Goal: Task Accomplishment & Management: Use online tool/utility

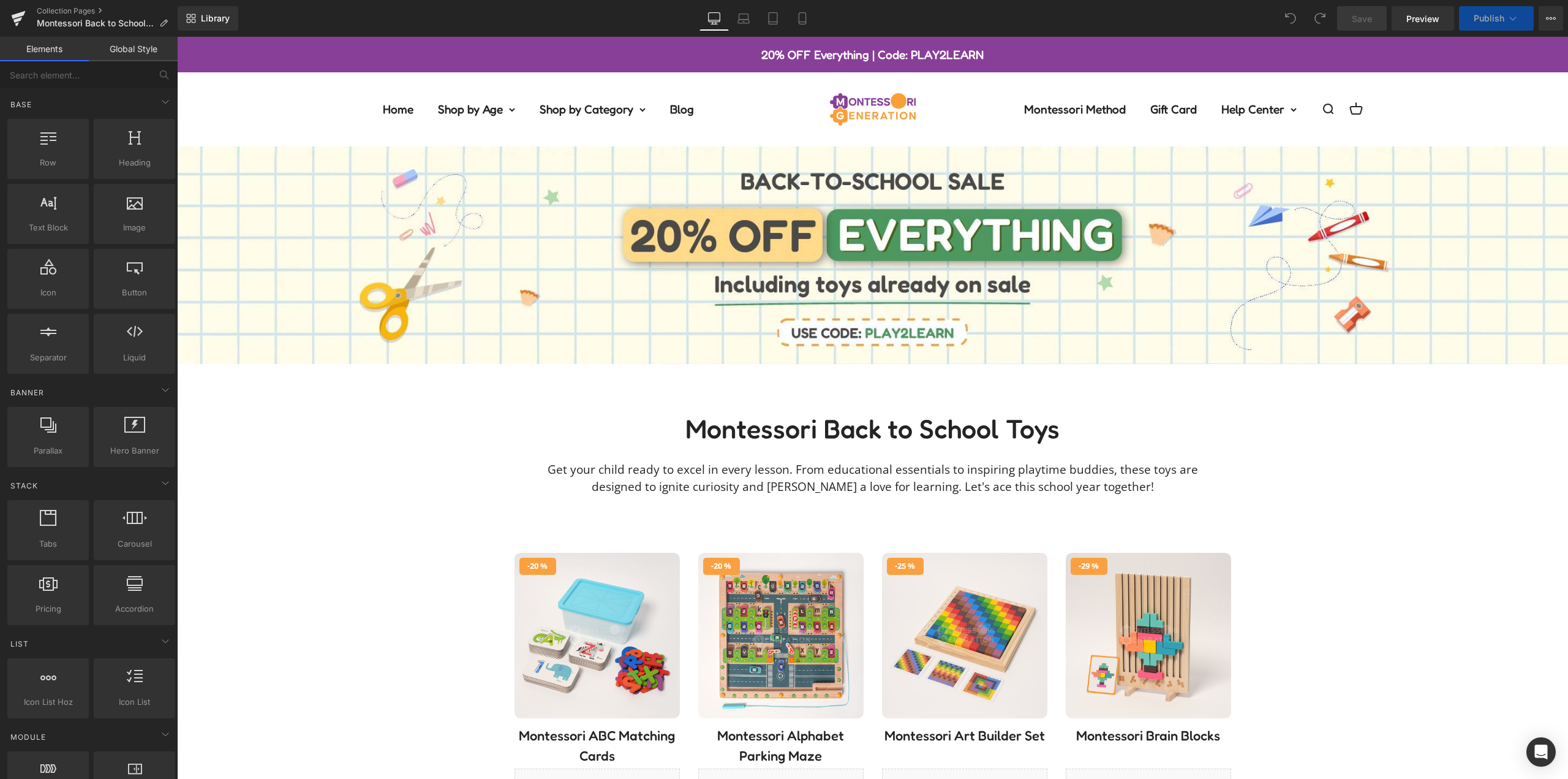
drag, startPoint x: 1319, startPoint y: 541, endPoint x: 927, endPoint y: 386, distance: 421.5
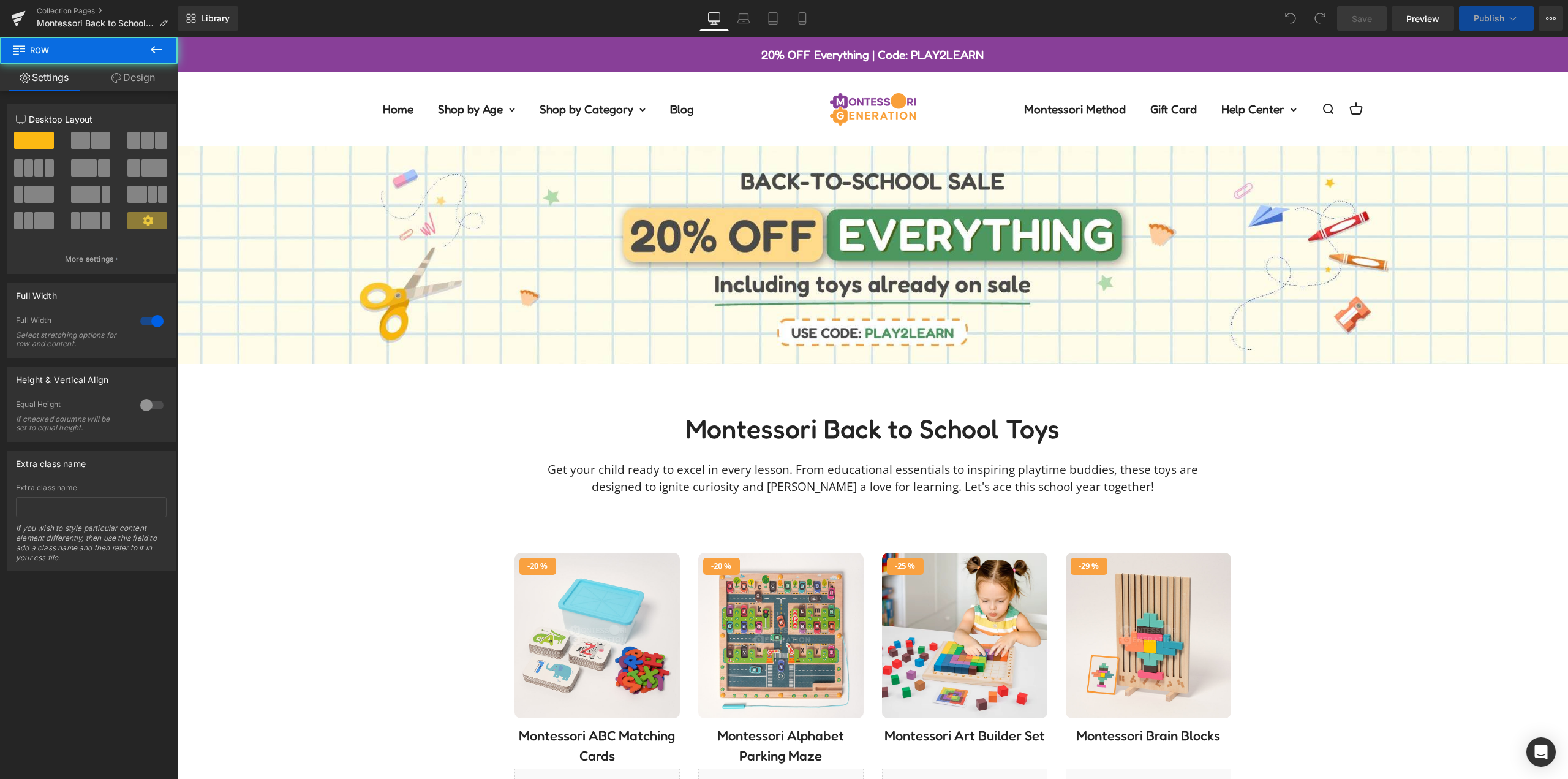
scroll to position [184, 0]
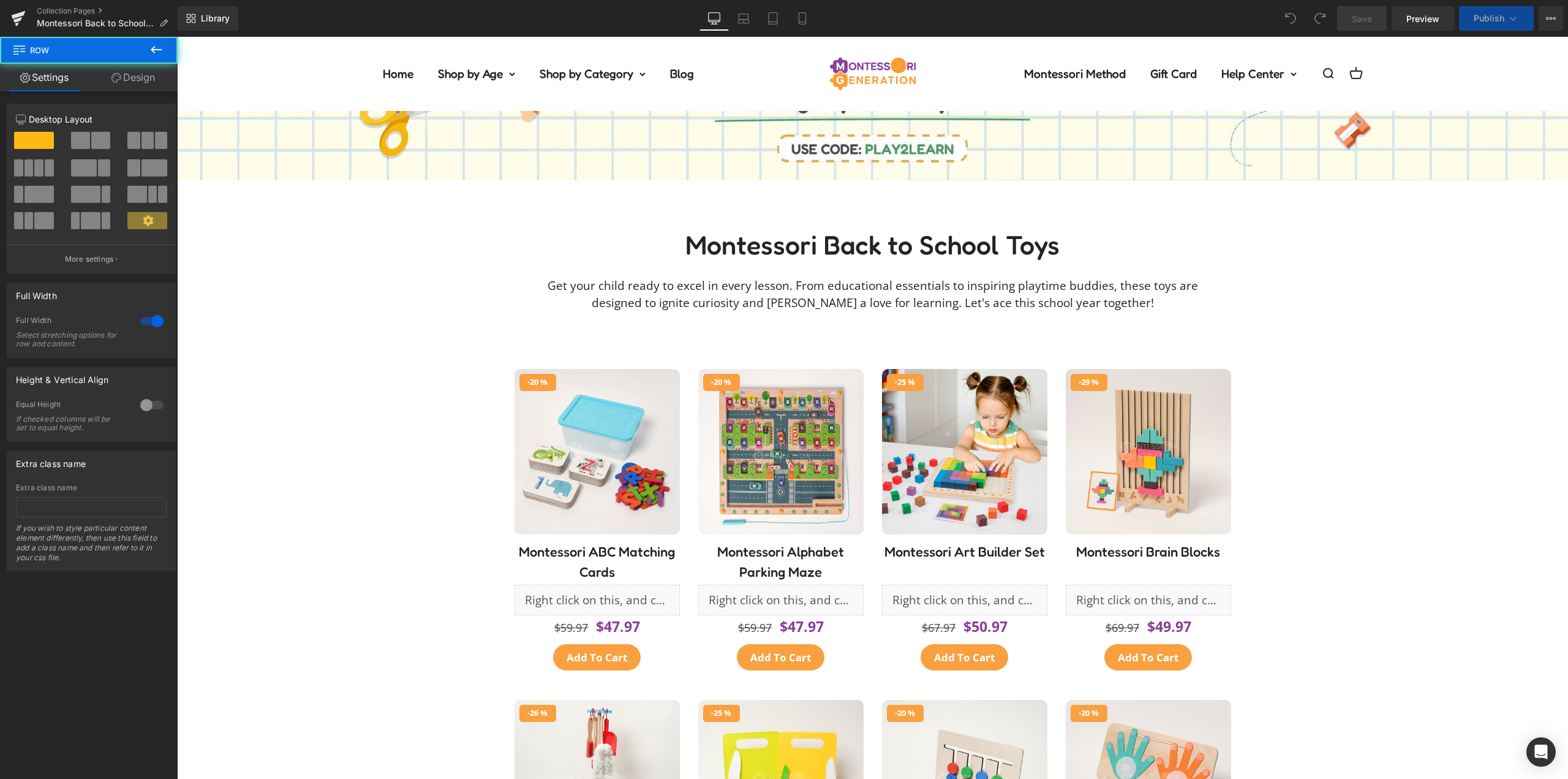
click at [882, 394] on div "- 25 % (P) Image Row" at bounding box center [965, 452] width 165 height 165
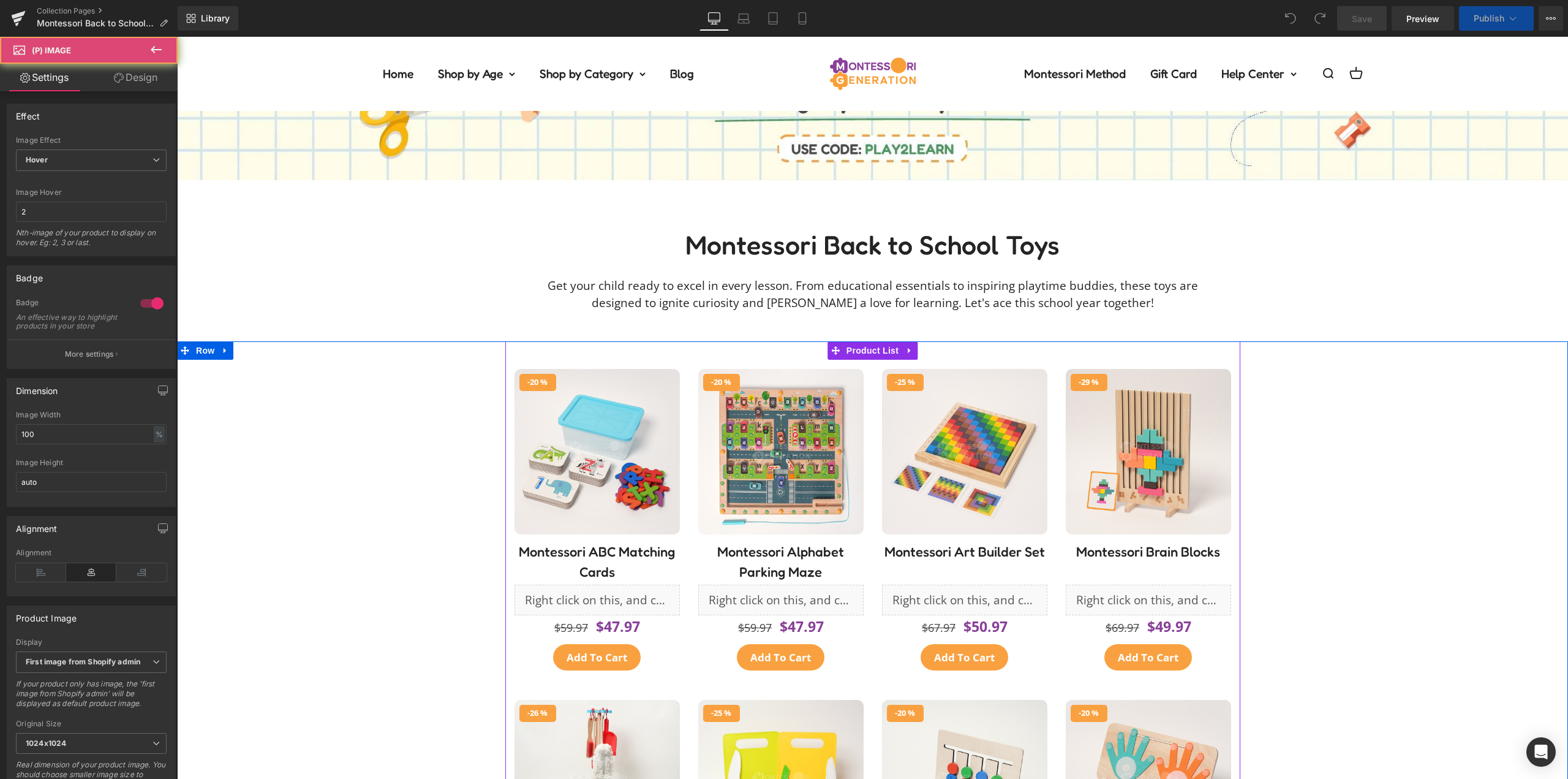
click at [873, 393] on div "- 25 %" at bounding box center [965, 525] width 184 height 331
click at [879, 347] on span "Product List" at bounding box center [872, 351] width 58 height 19
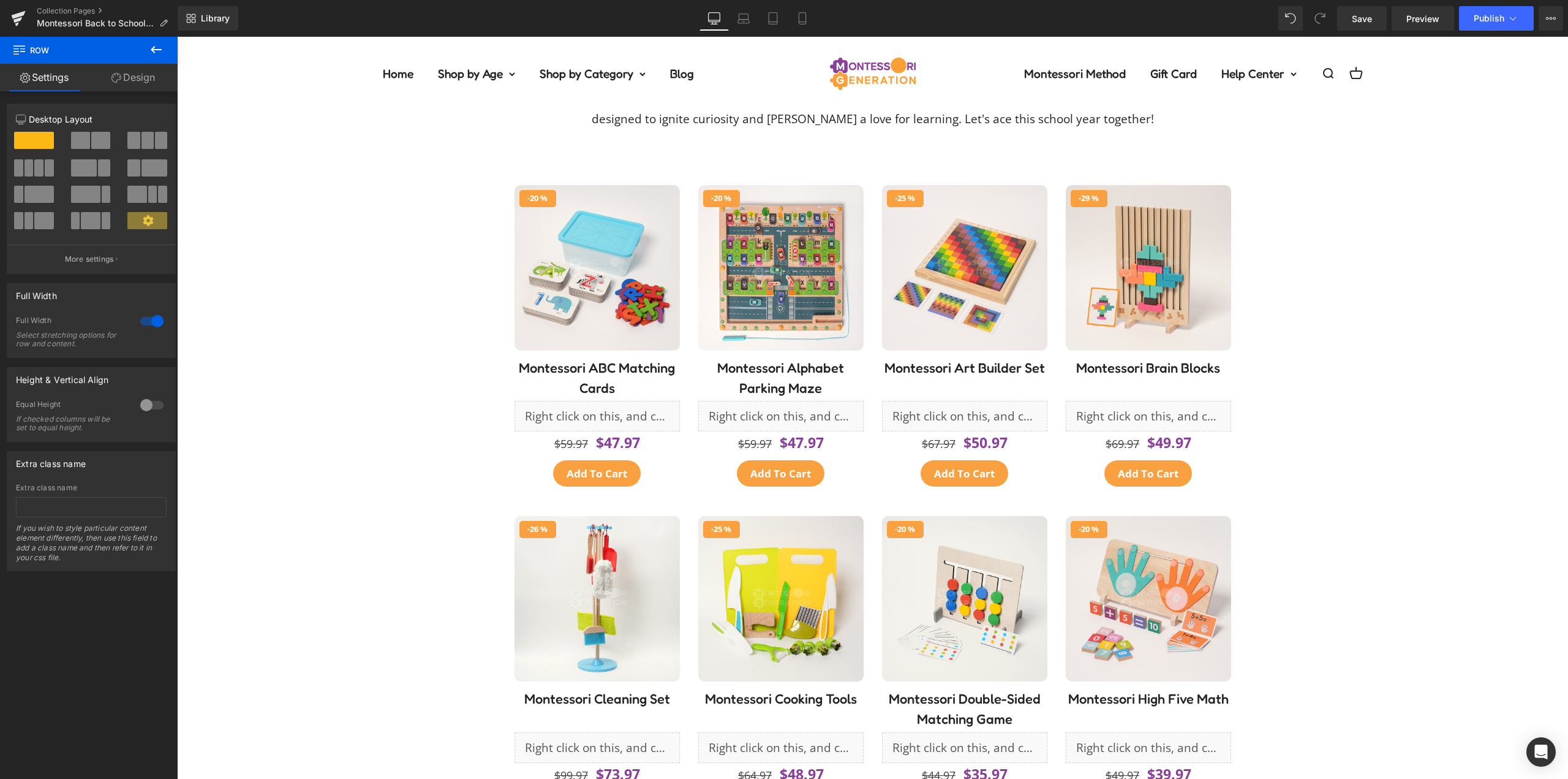
scroll to position [0, 0]
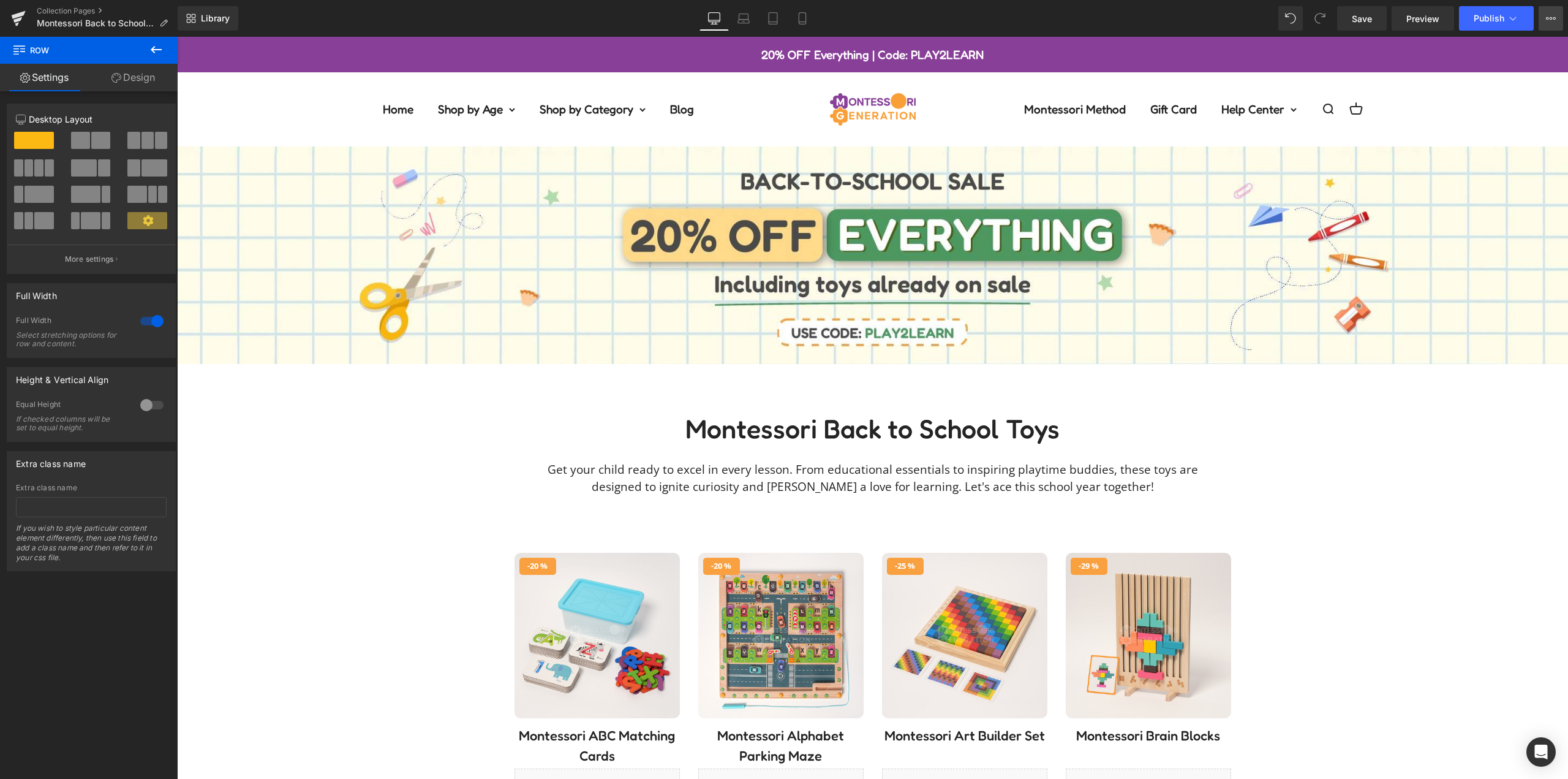
click at [1556, 13] on button "View Live Page View with current Template Save Template to Library Schedule Pub…" at bounding box center [1551, 19] width 24 height 24
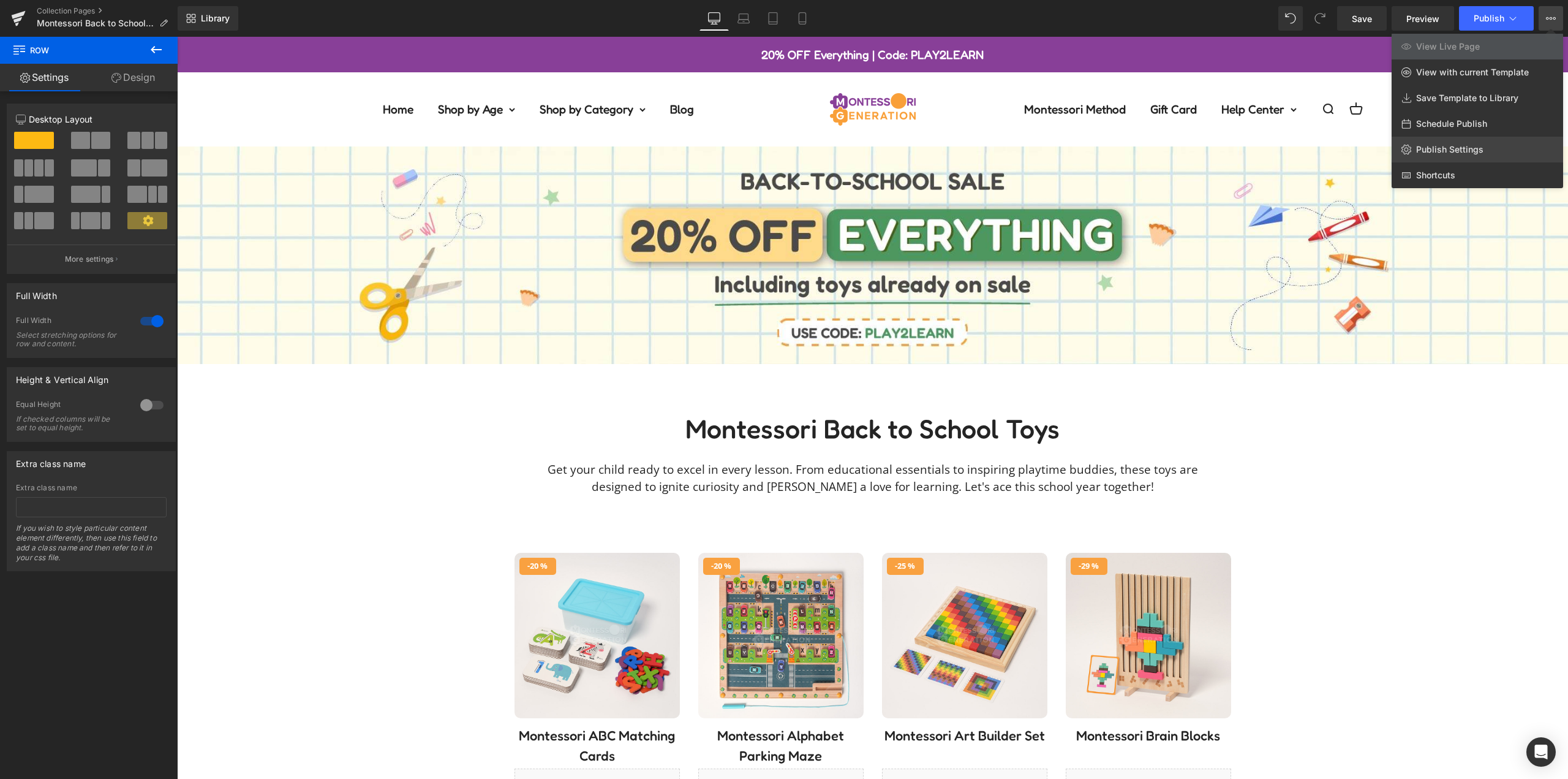
click at [1457, 152] on span "Publish Settings" at bounding box center [1450, 149] width 68 height 11
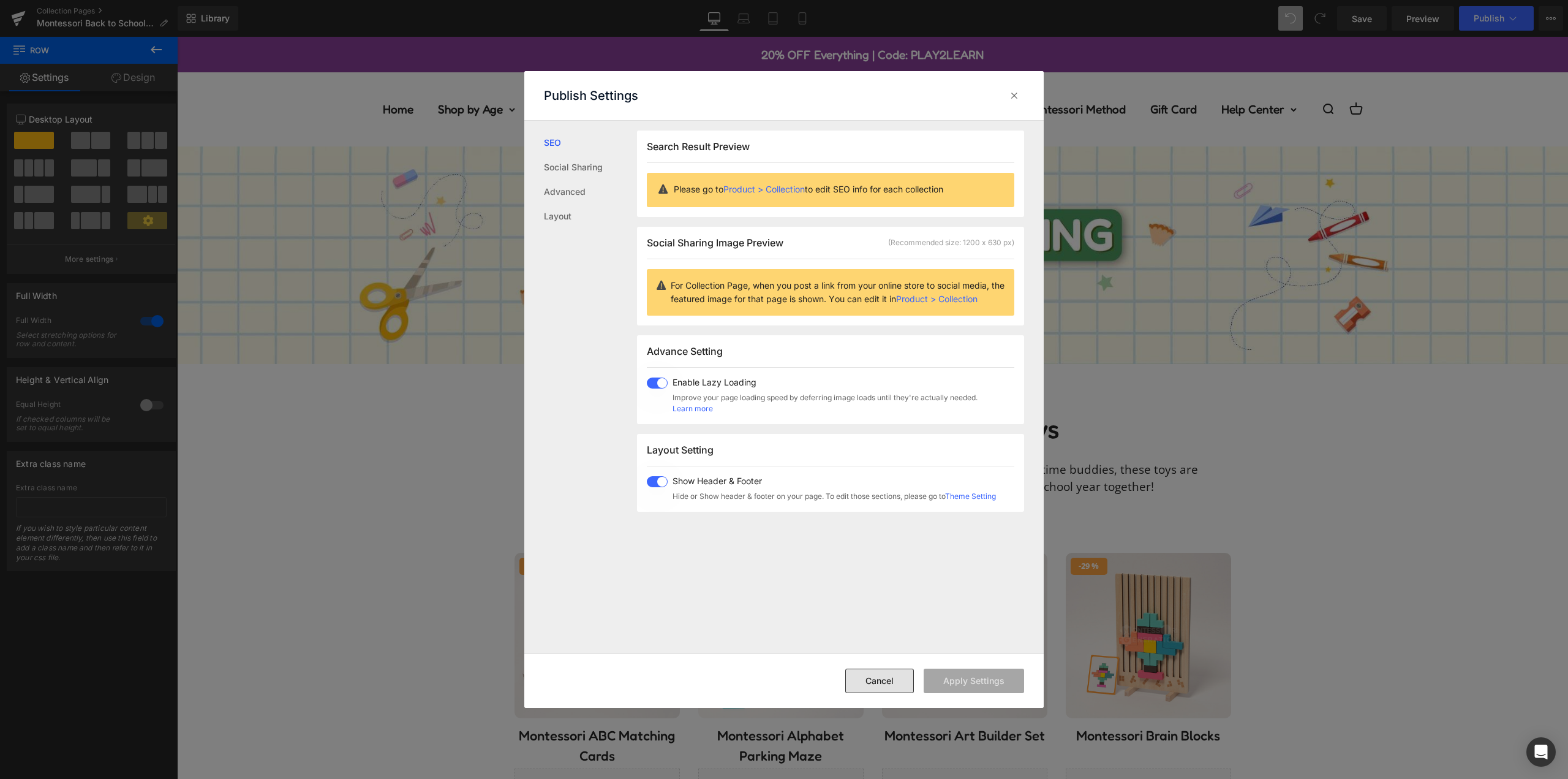
drag, startPoint x: 885, startPoint y: 675, endPoint x: 758, endPoint y: 619, distance: 138.8
click at [885, 675] on button "Cancel" at bounding box center [879, 681] width 68 height 24
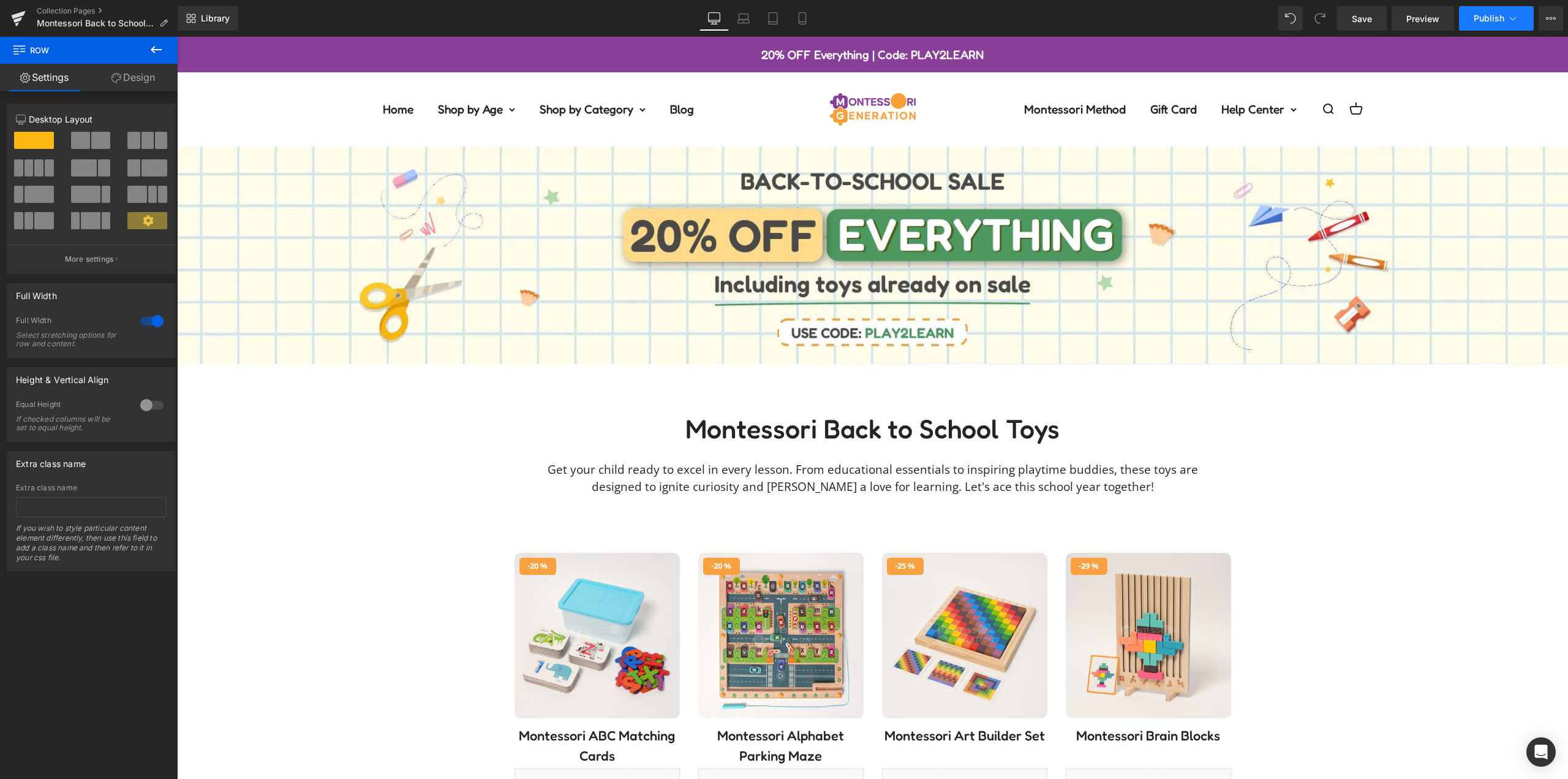
click at [1524, 21] on button "Publish" at bounding box center [1497, 19] width 75 height 24
click at [1551, 14] on icon at bounding box center [1551, 19] width 10 height 10
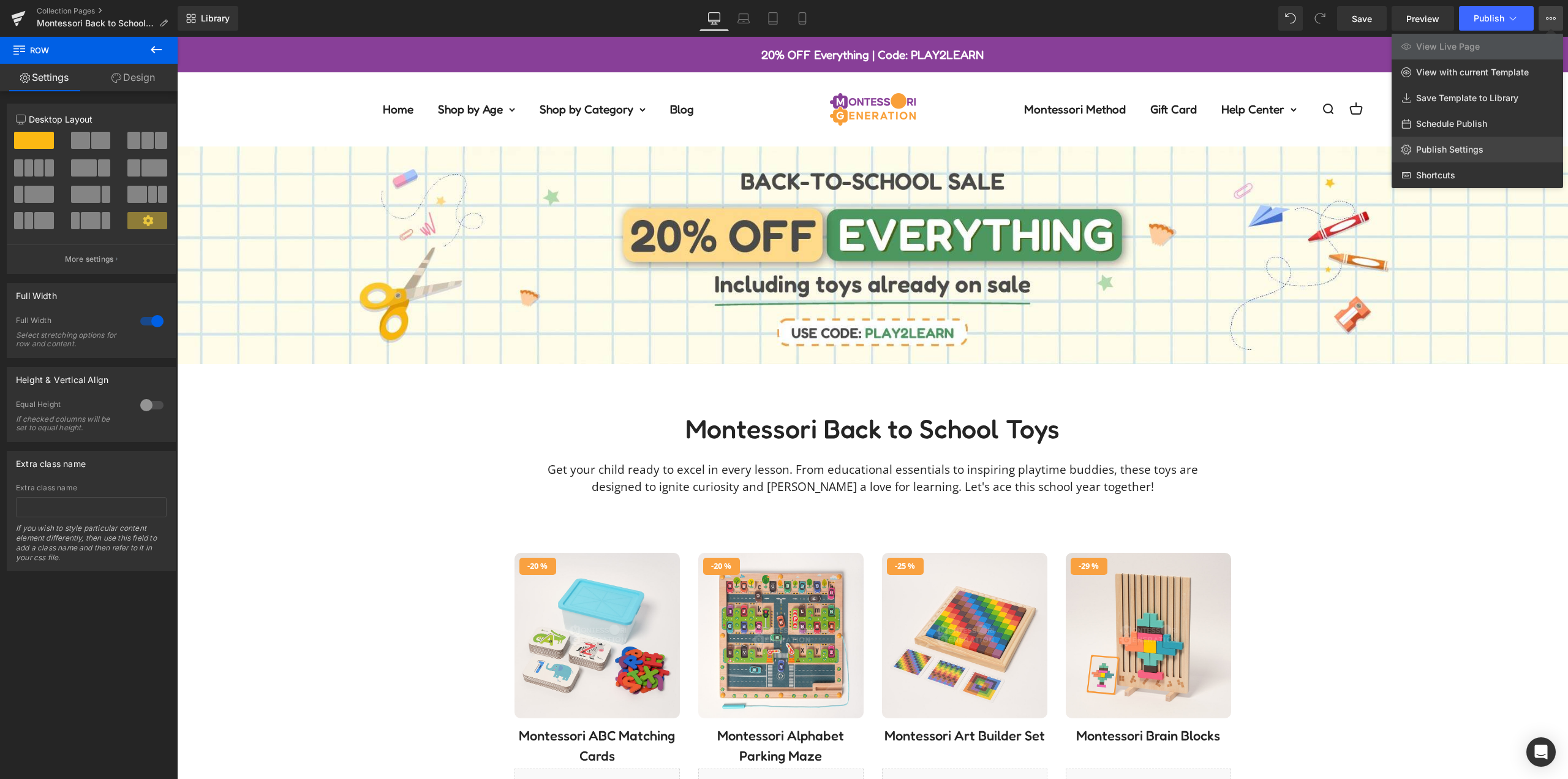
click at [1451, 147] on span "Publish Settings" at bounding box center [1450, 149] width 68 height 11
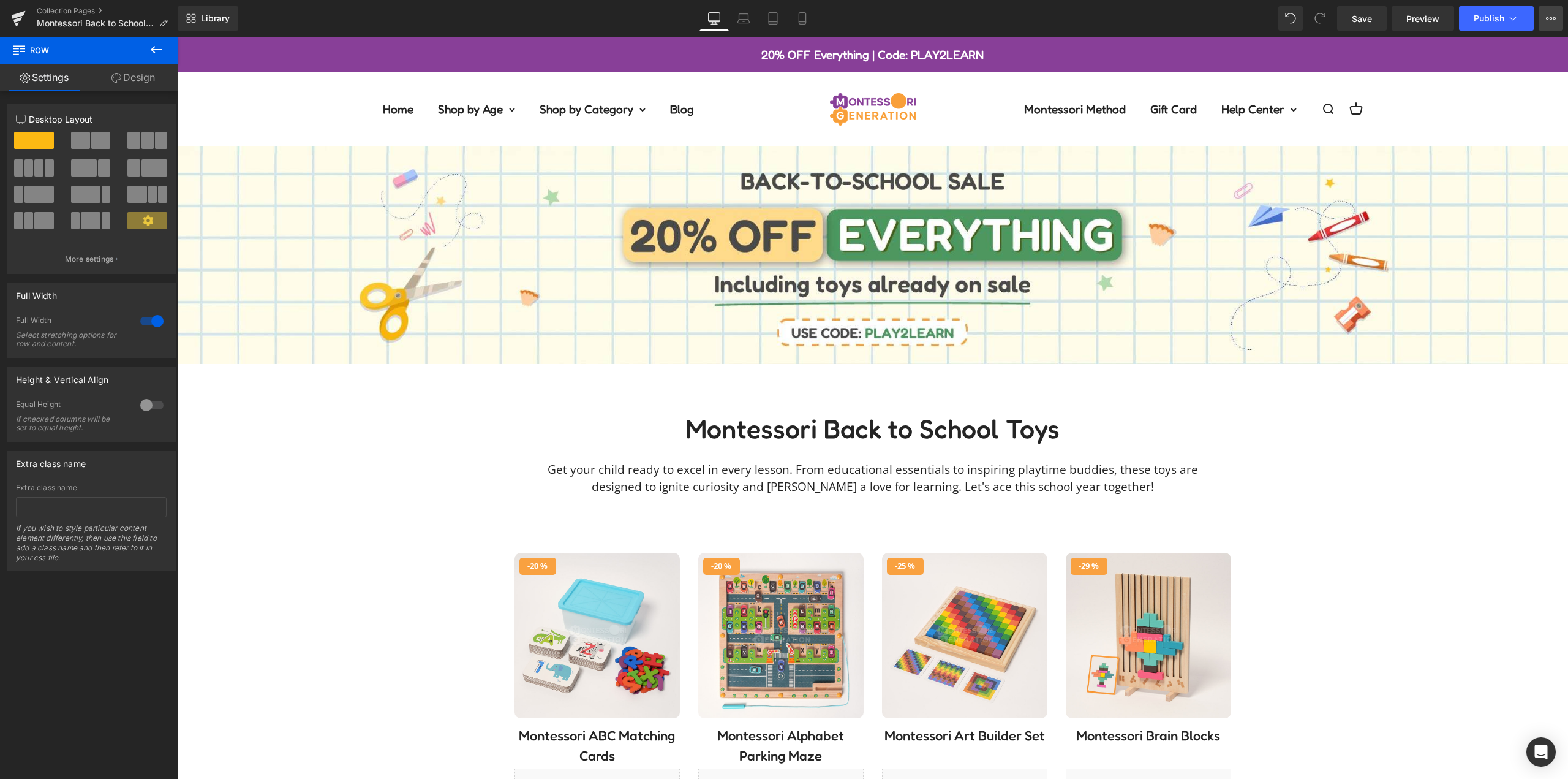
click at [1551, 24] on button "View Live Page View with current Template Save Template to Library Schedule Pub…" at bounding box center [1551, 19] width 24 height 24
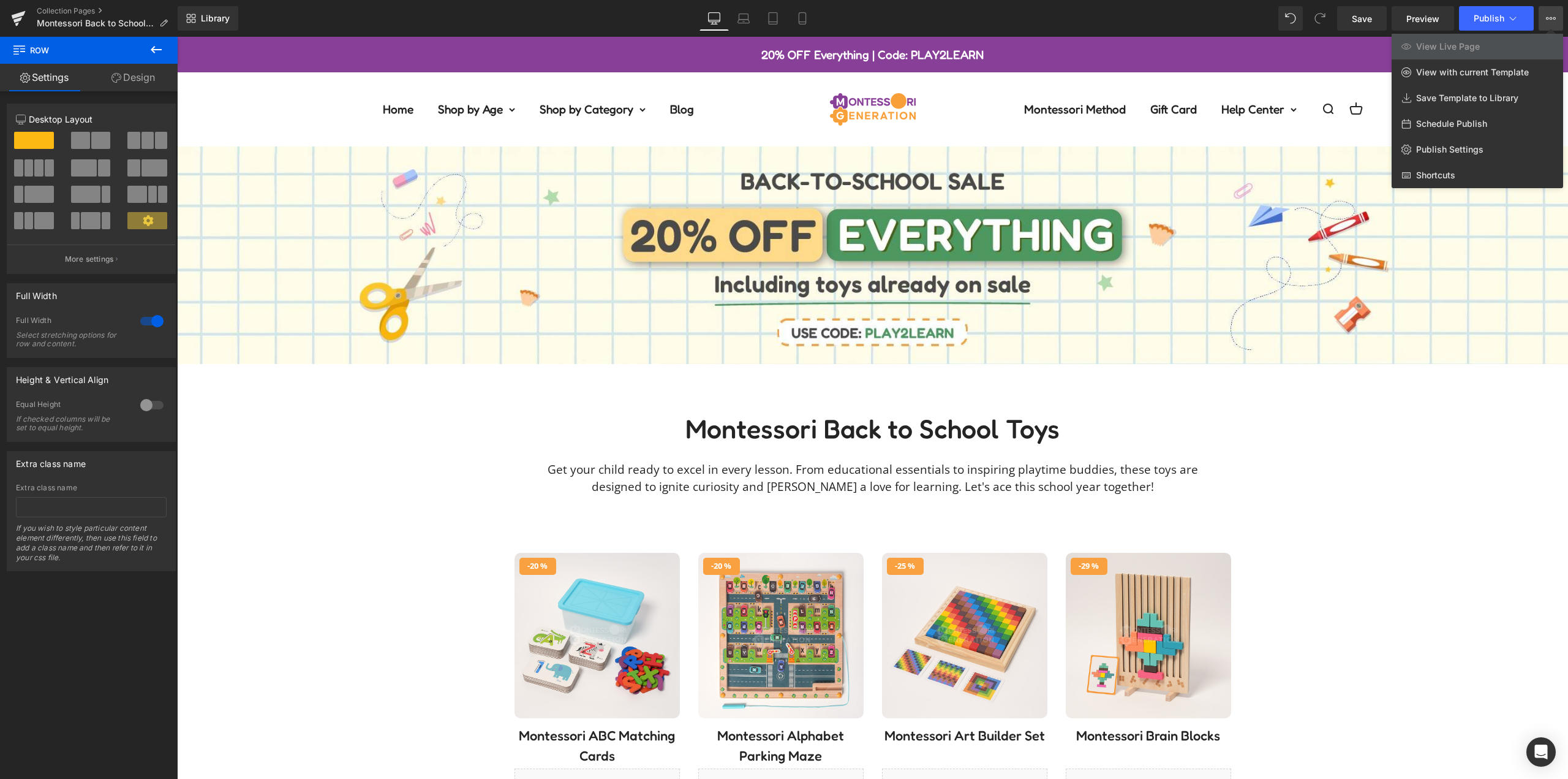
click at [1359, 81] on div at bounding box center [872, 408] width 1391 height 742
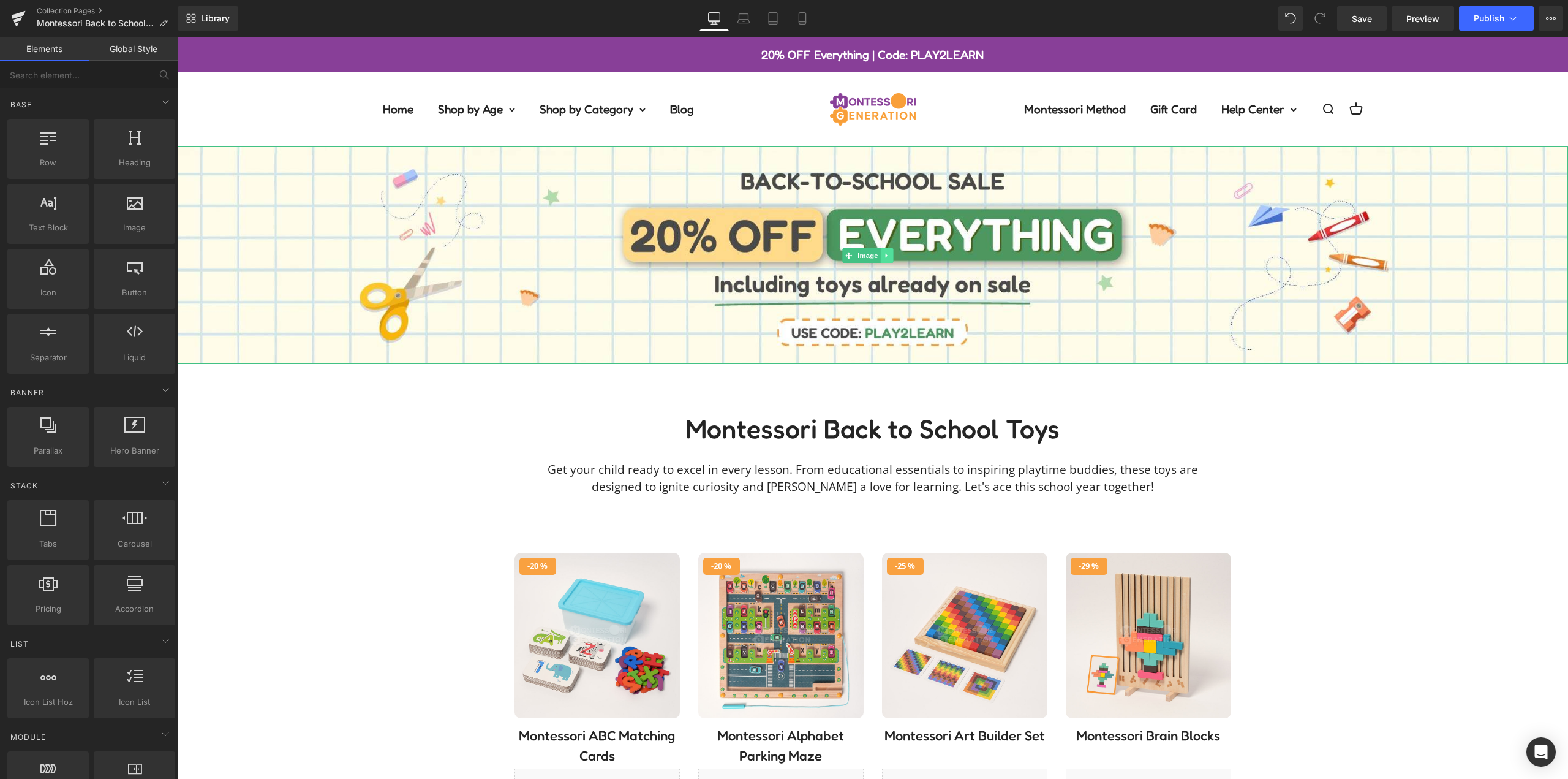
click at [890, 256] on link at bounding box center [887, 255] width 13 height 14
click at [890, 255] on icon at bounding box center [893, 255] width 6 height 6
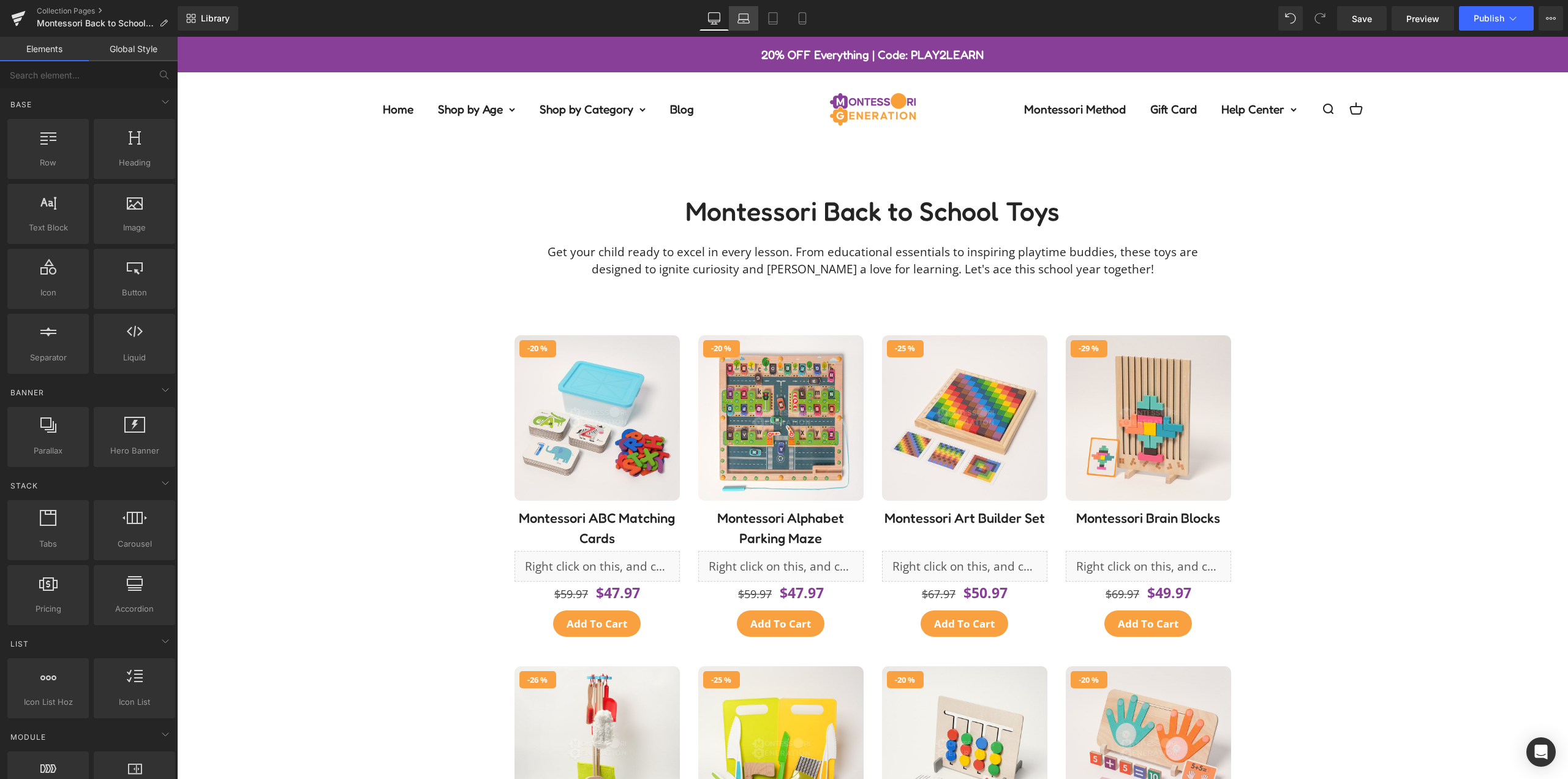
click at [743, 20] on icon at bounding box center [743, 18] width 12 height 12
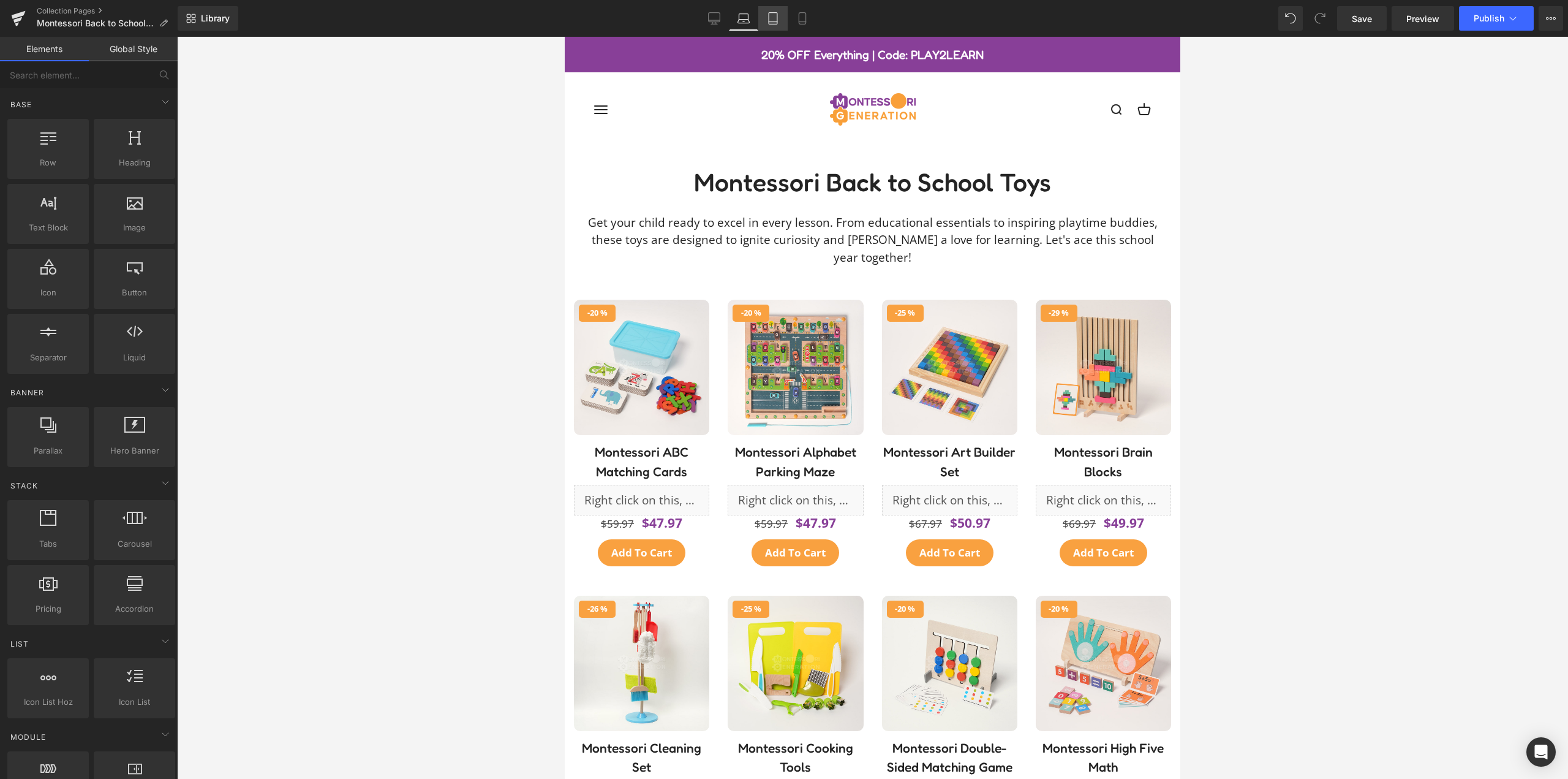
click at [776, 17] on icon at bounding box center [773, 18] width 12 height 12
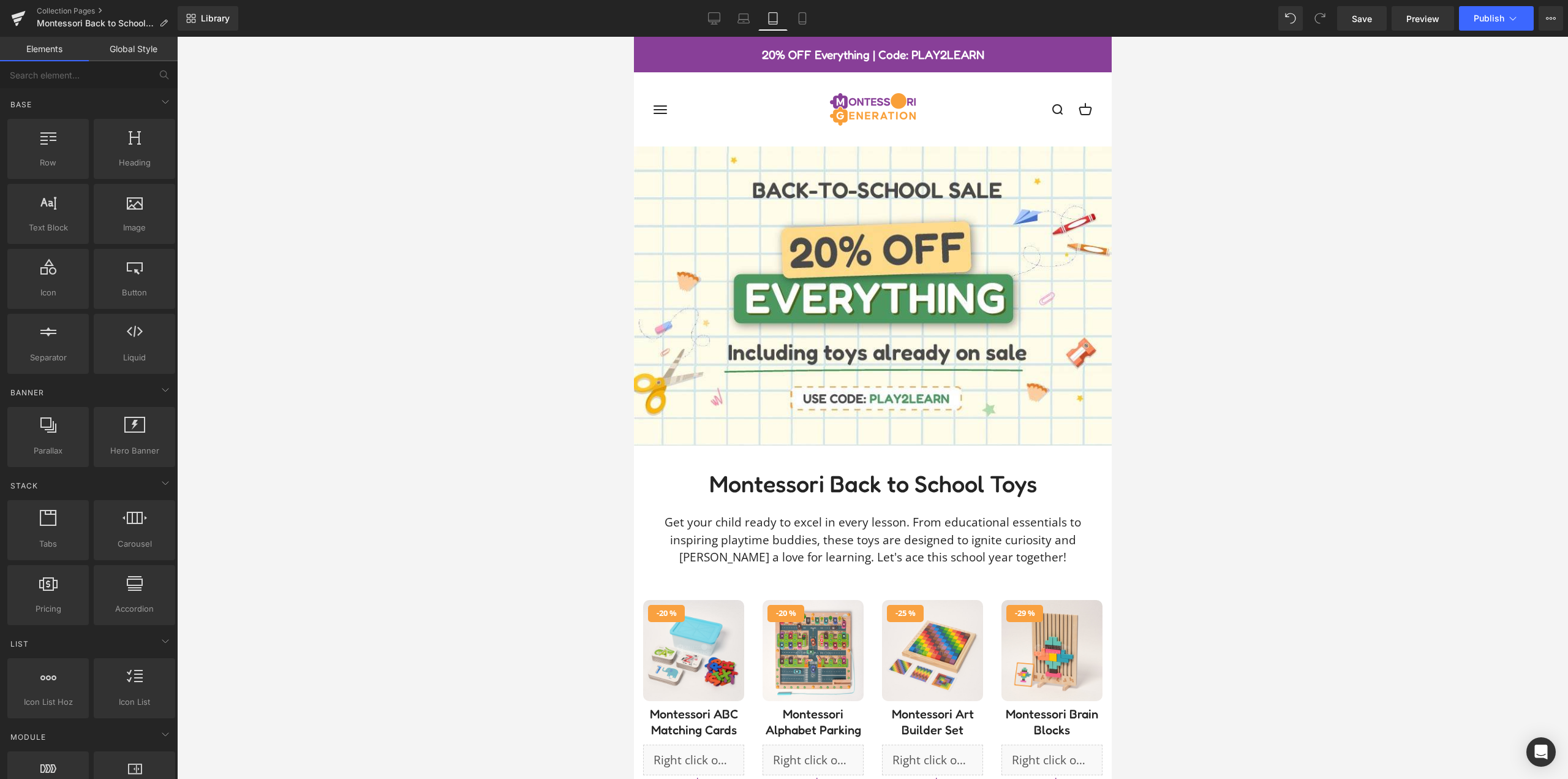
scroll to position [110, 0]
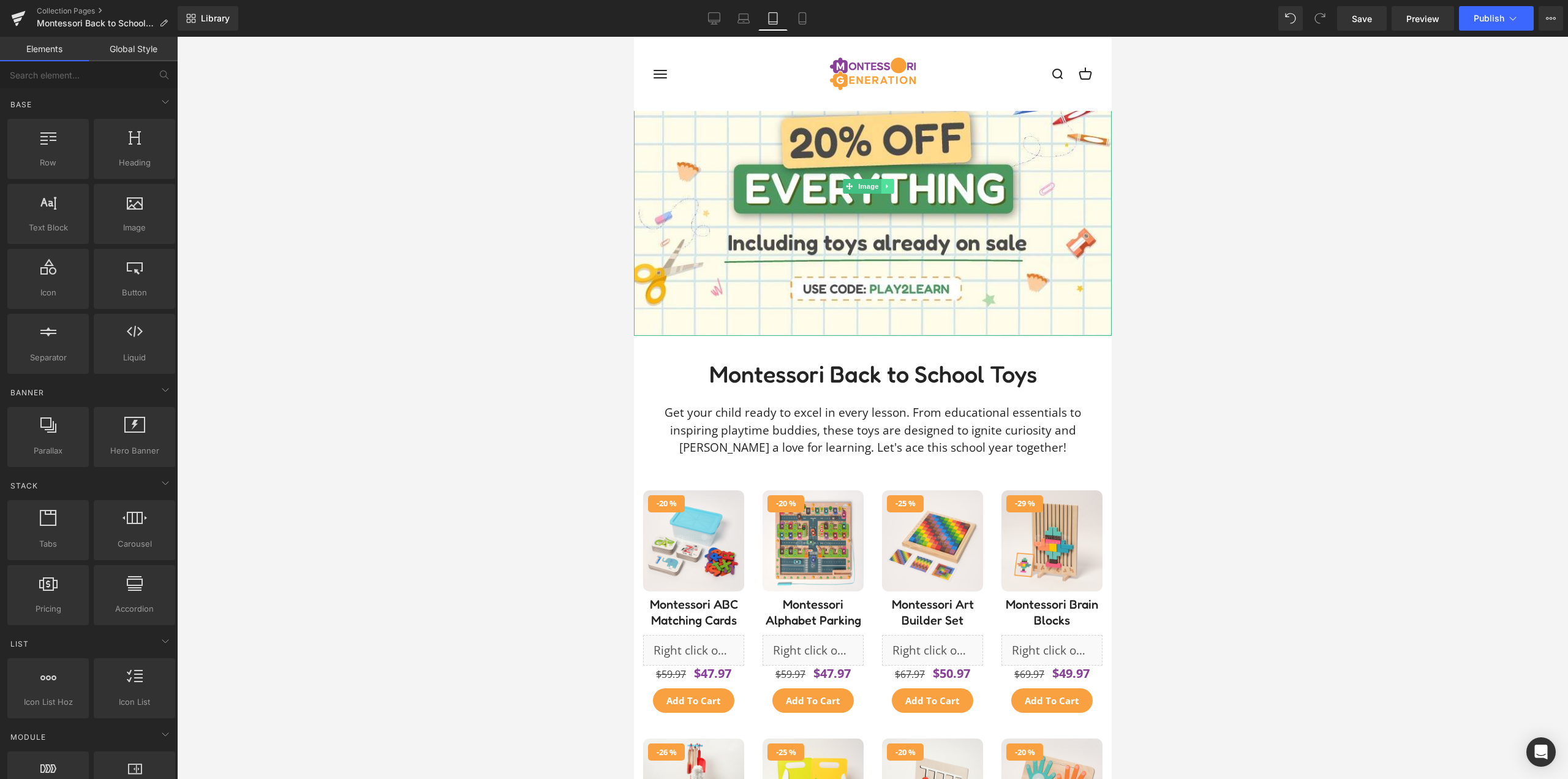
click at [889, 186] on icon at bounding box center [886, 186] width 6 height 7
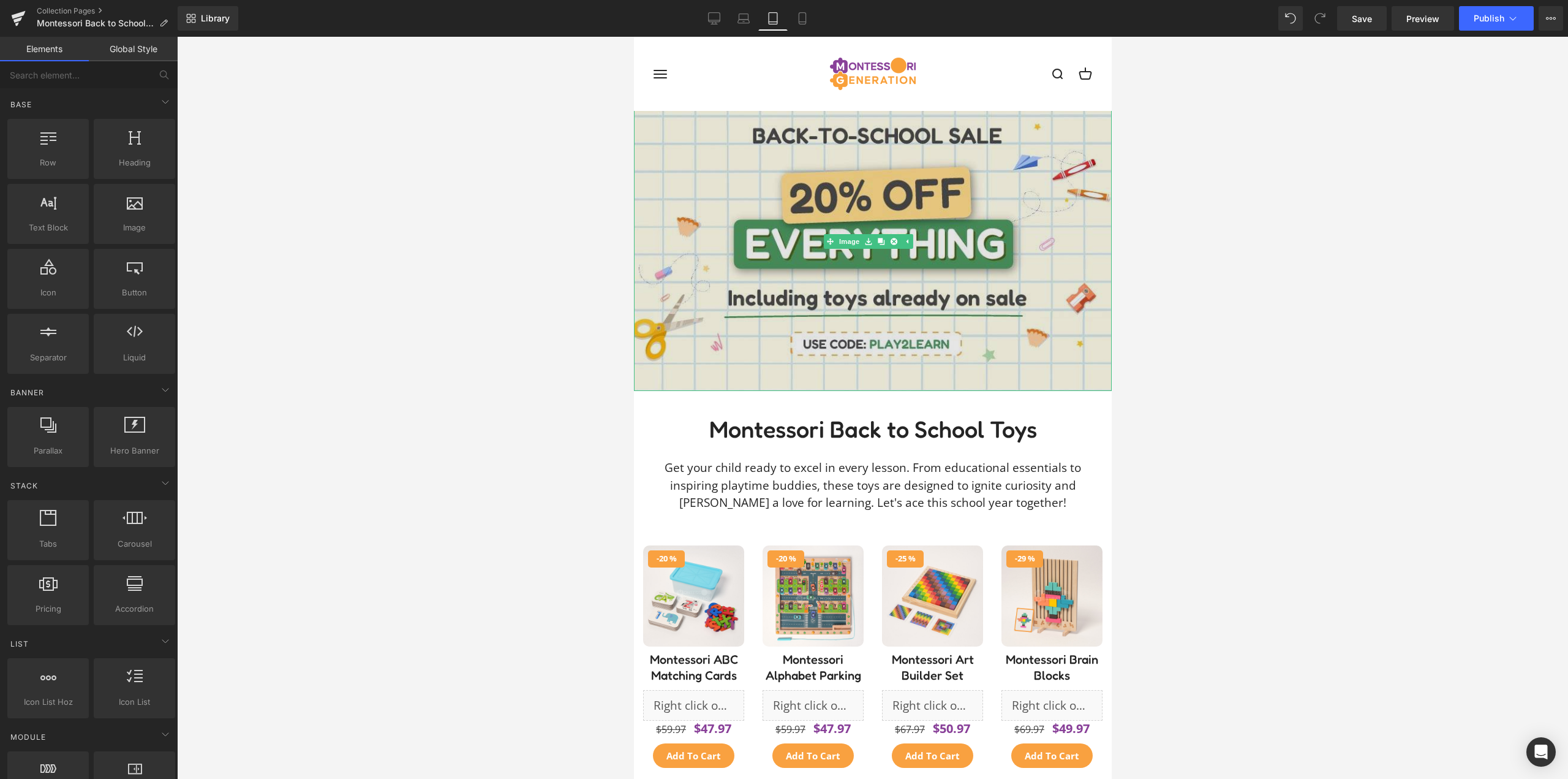
scroll to position [0, 0]
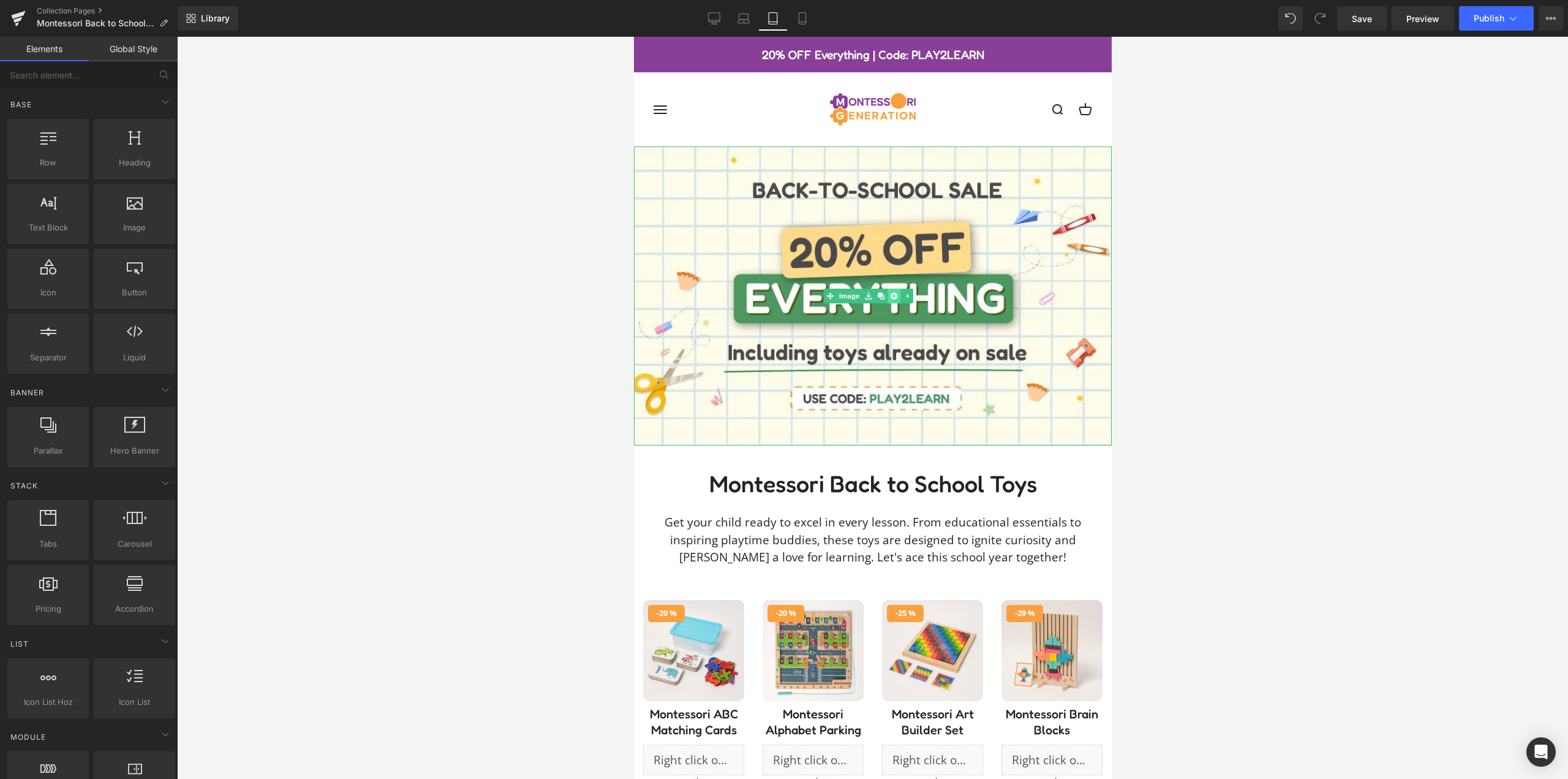
click at [891, 296] on icon at bounding box center [892, 296] width 6 height 6
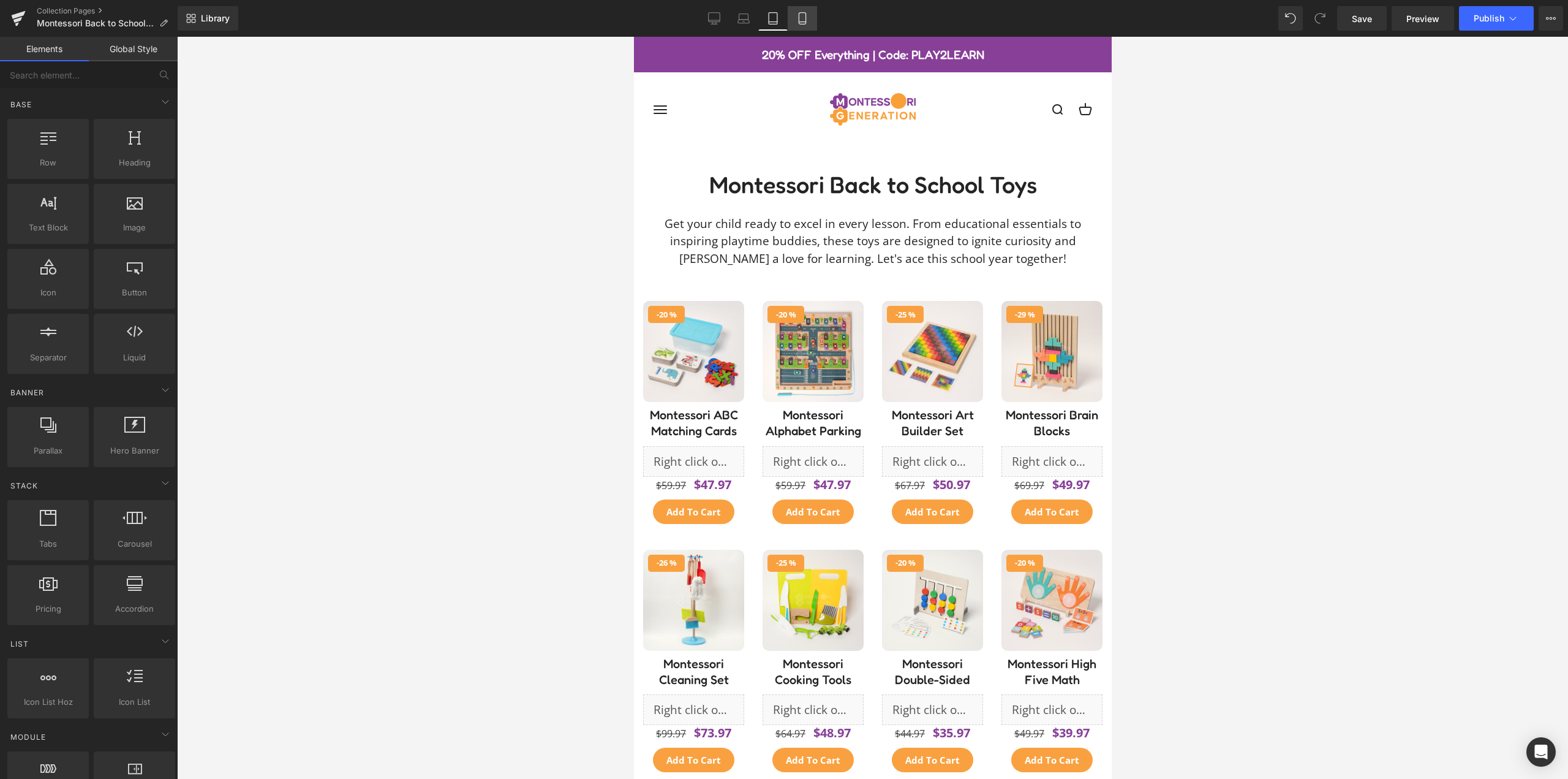
click at [807, 15] on icon at bounding box center [802, 18] width 12 height 12
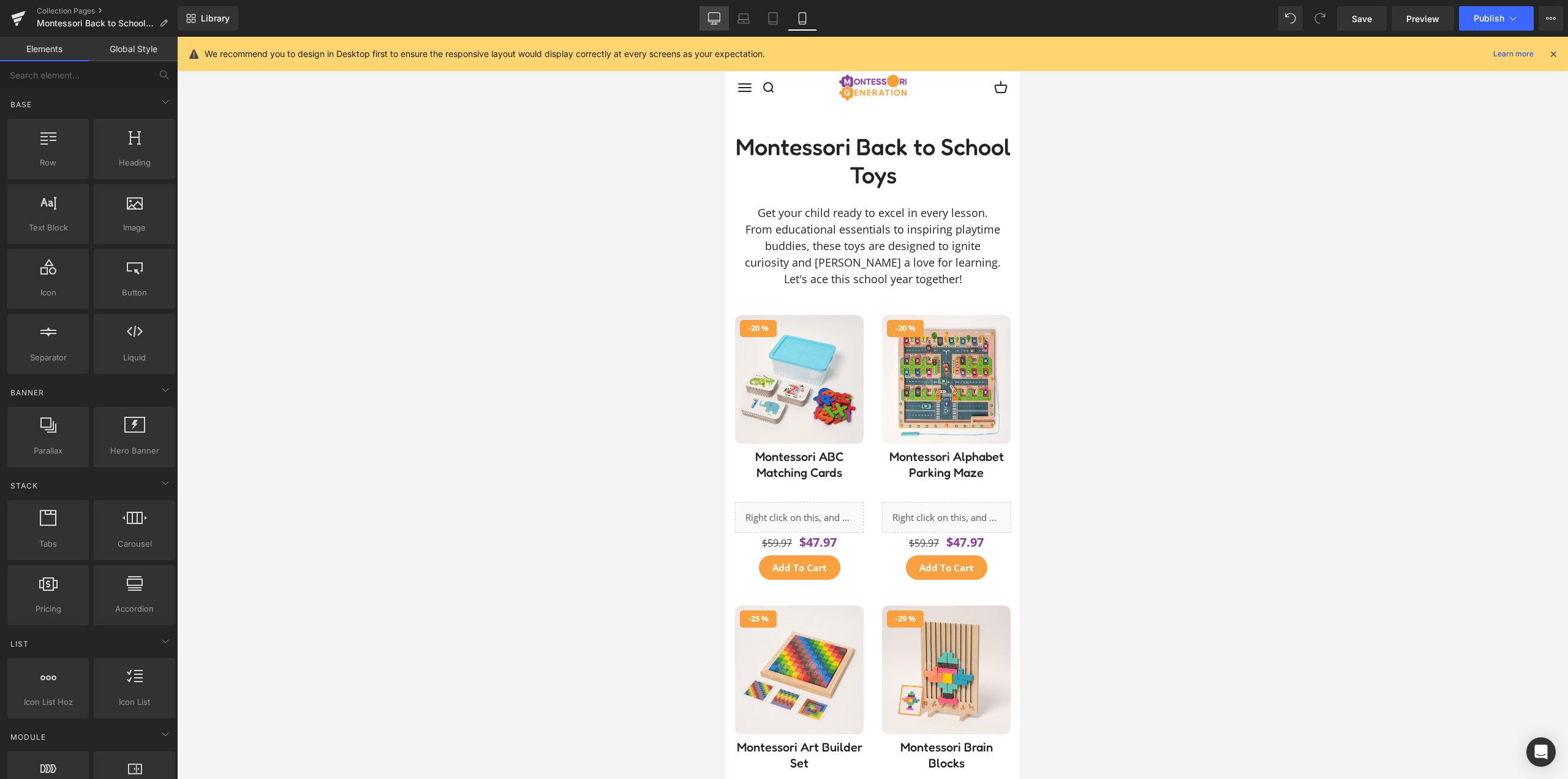
click at [712, 19] on icon at bounding box center [714, 18] width 12 height 12
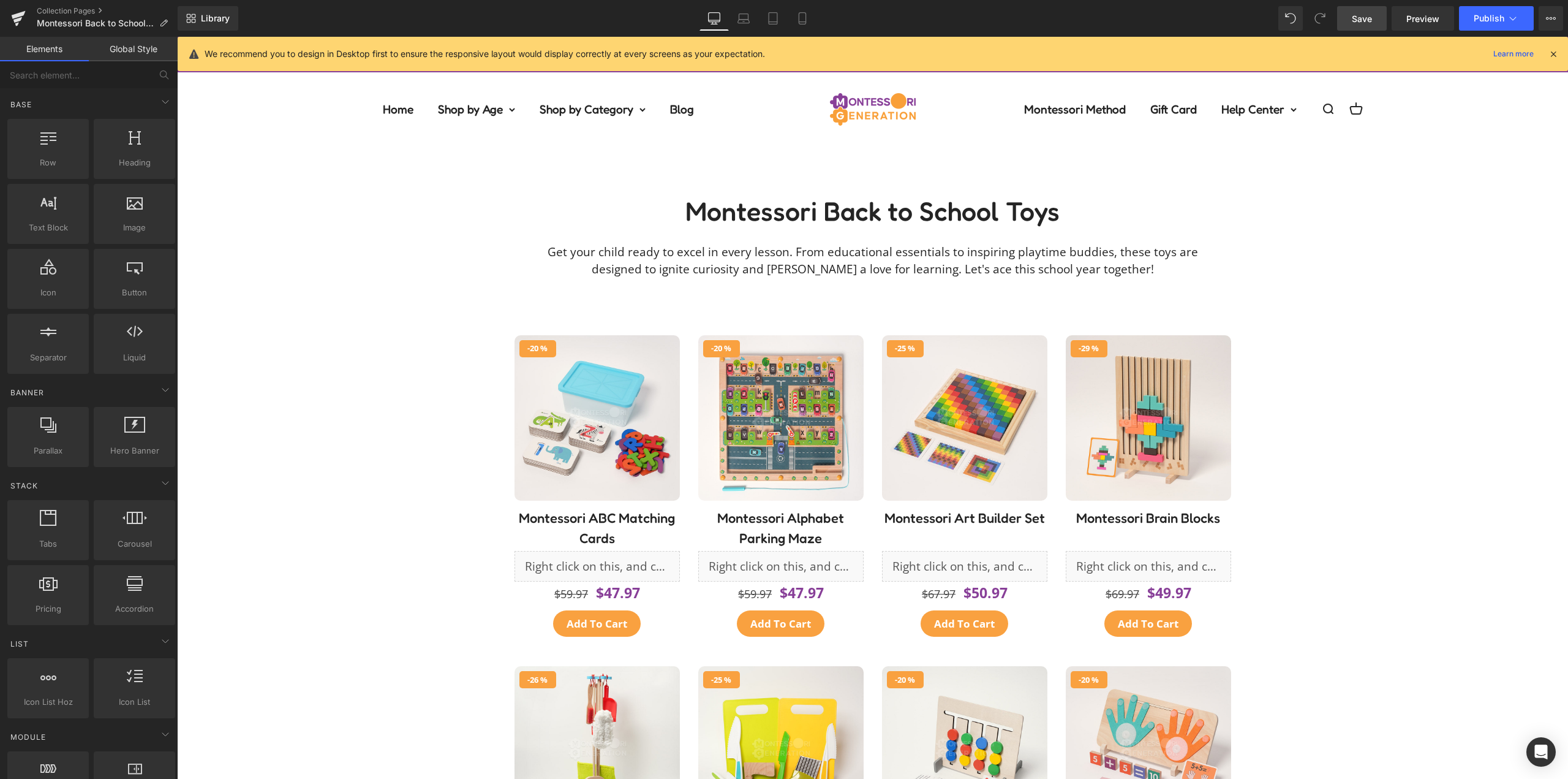
click at [1364, 17] on span "Save" at bounding box center [1362, 19] width 20 height 13
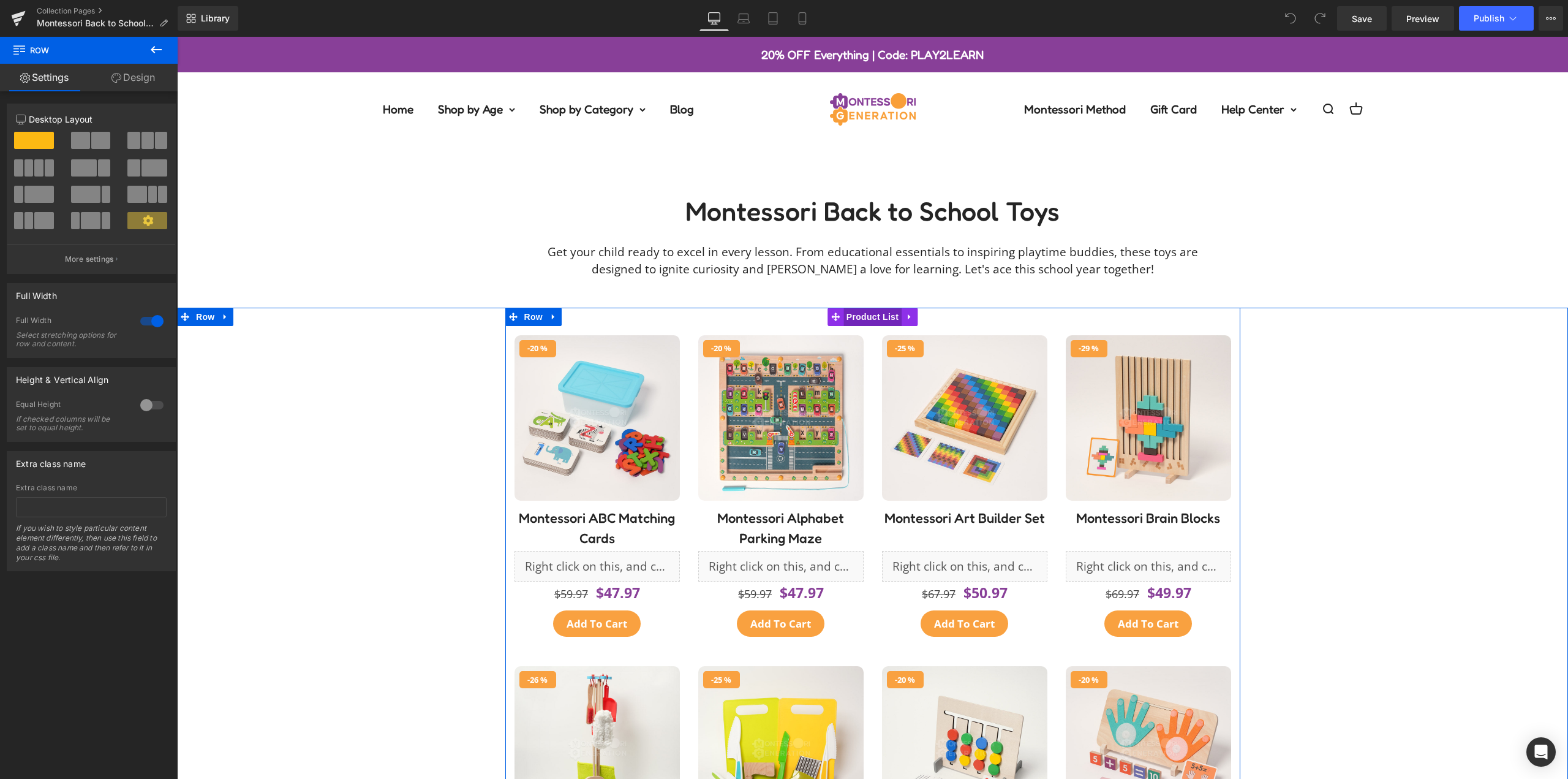
click at [866, 317] on span "Product List" at bounding box center [872, 317] width 58 height 19
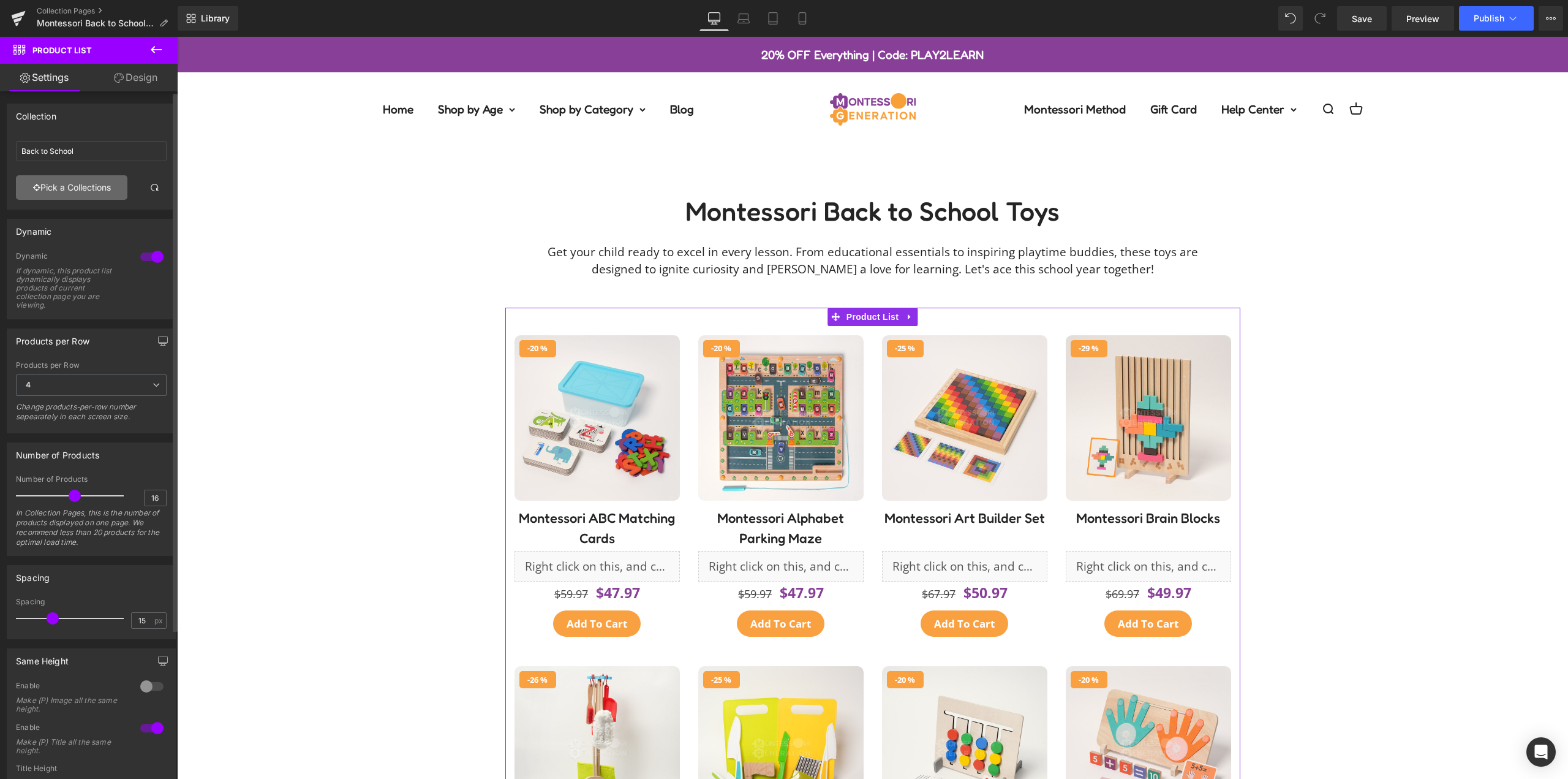
click at [78, 183] on link "Pick a Collections" at bounding box center [71, 188] width 111 height 24
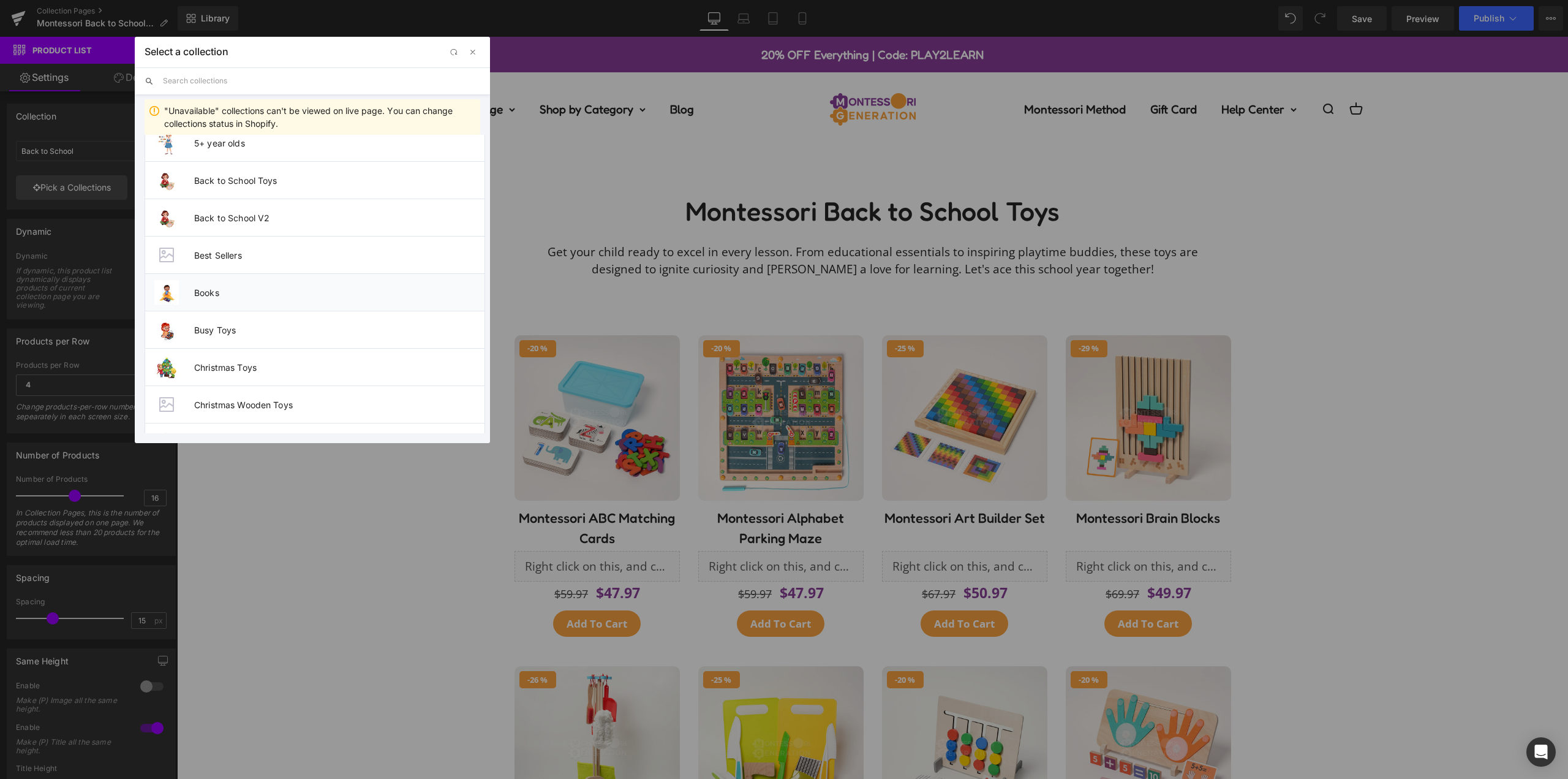
scroll to position [192, 0]
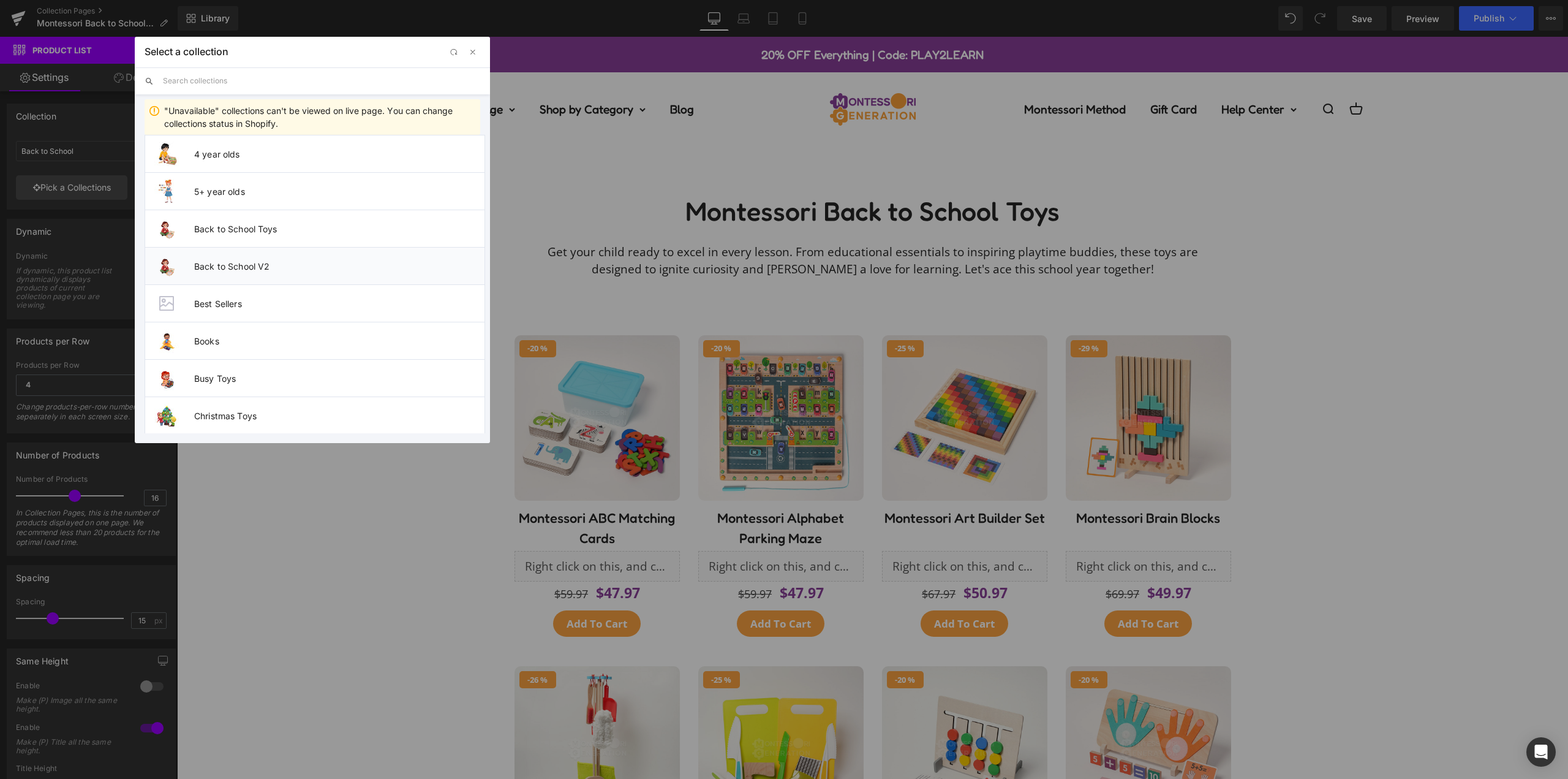
click at [306, 273] on li "Back to School V2" at bounding box center [315, 265] width 341 height 37
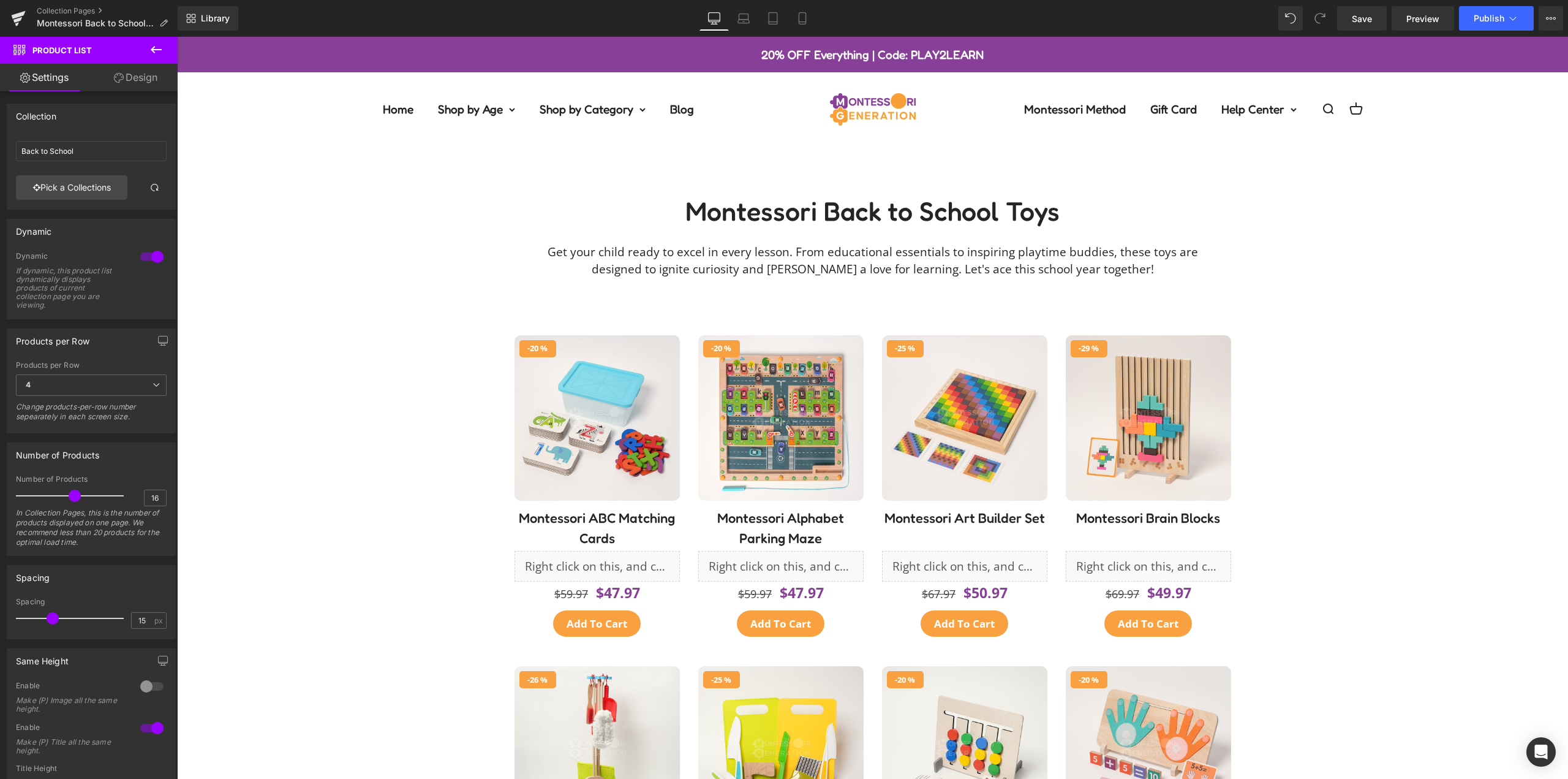
type input "Back to School V2"
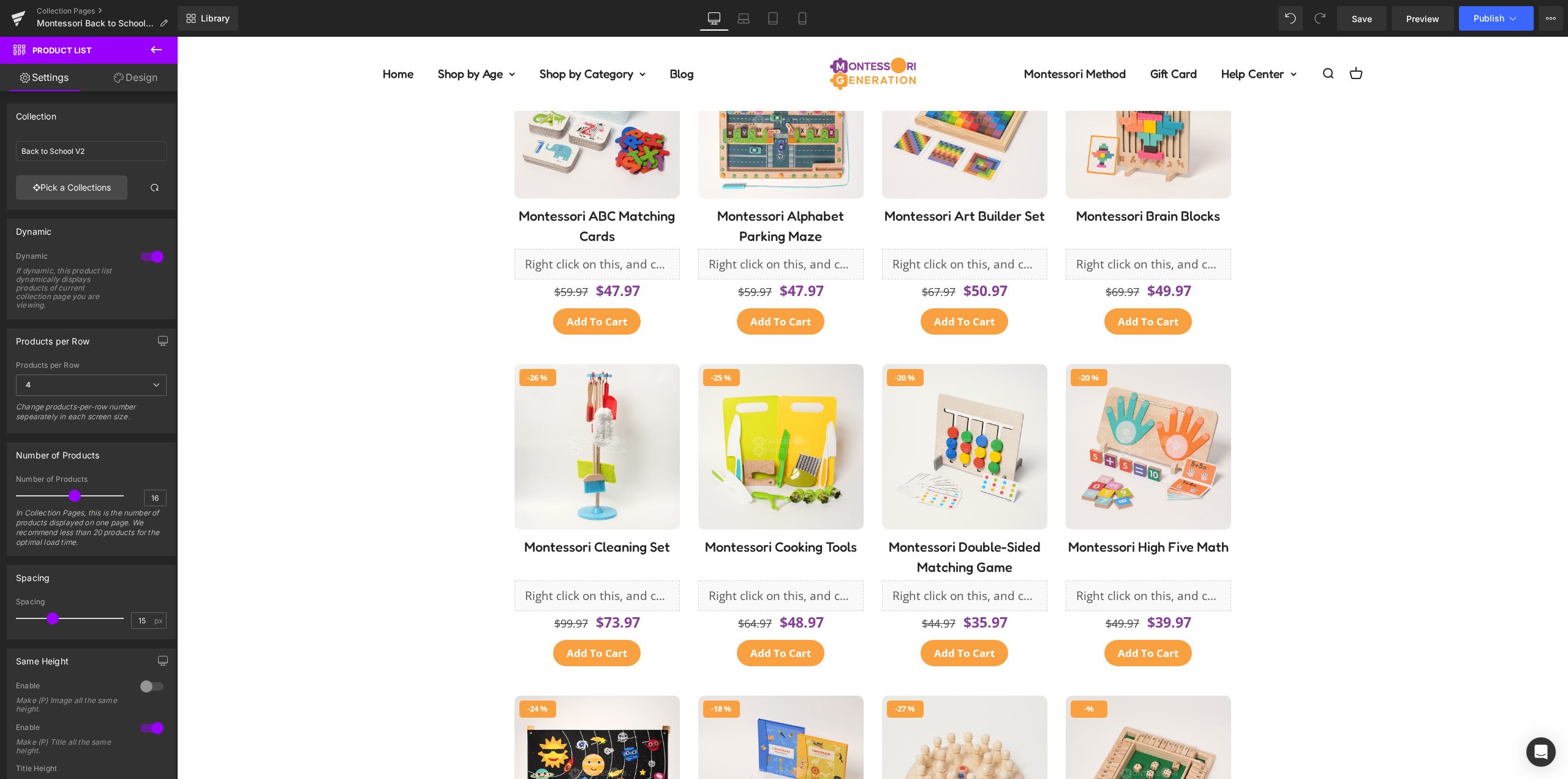
scroll to position [0, 0]
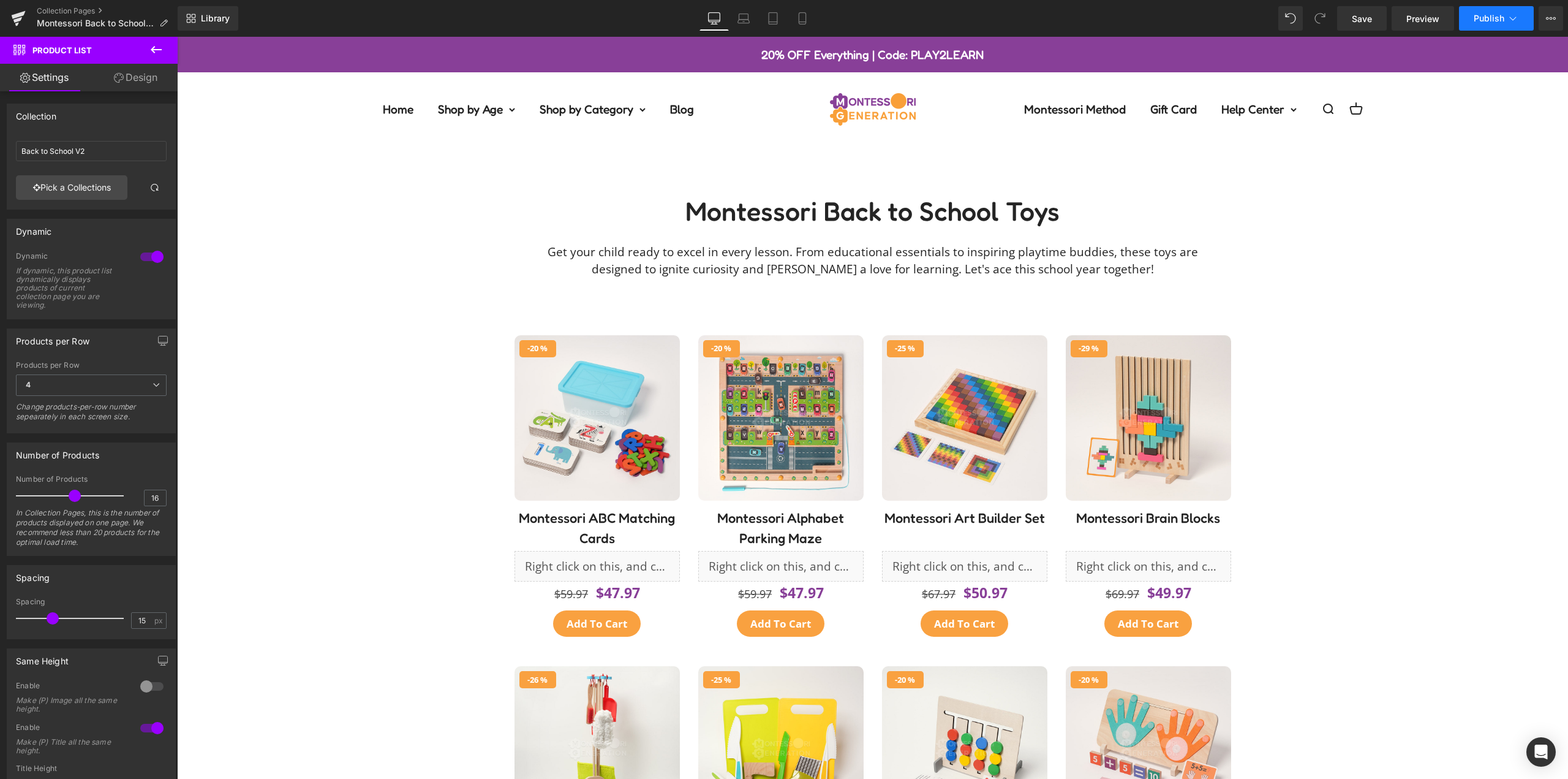
click at [1492, 19] on span "Publish" at bounding box center [1489, 19] width 31 height 10
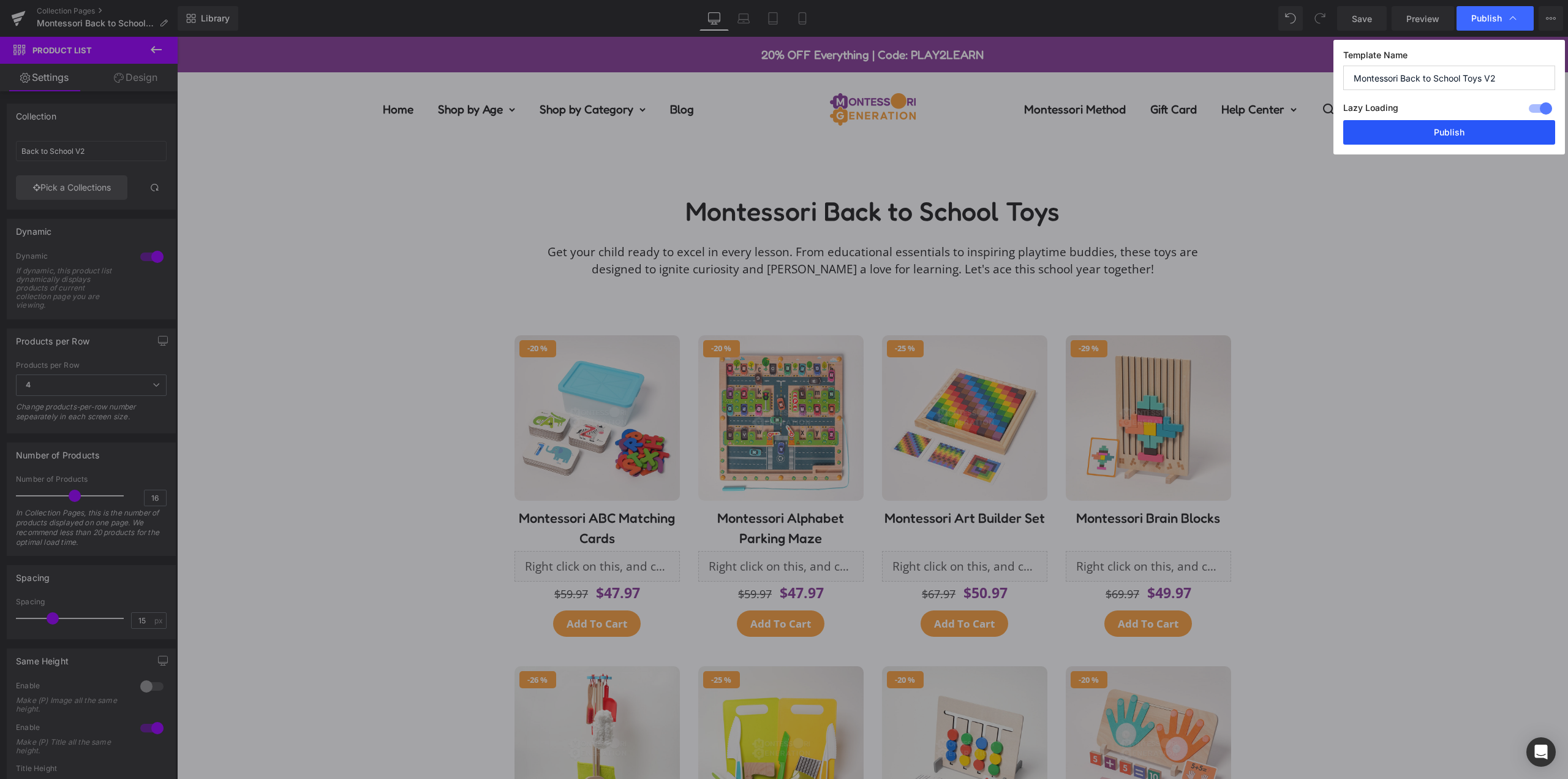
click at [1457, 131] on button "Publish" at bounding box center [1449, 132] width 212 height 24
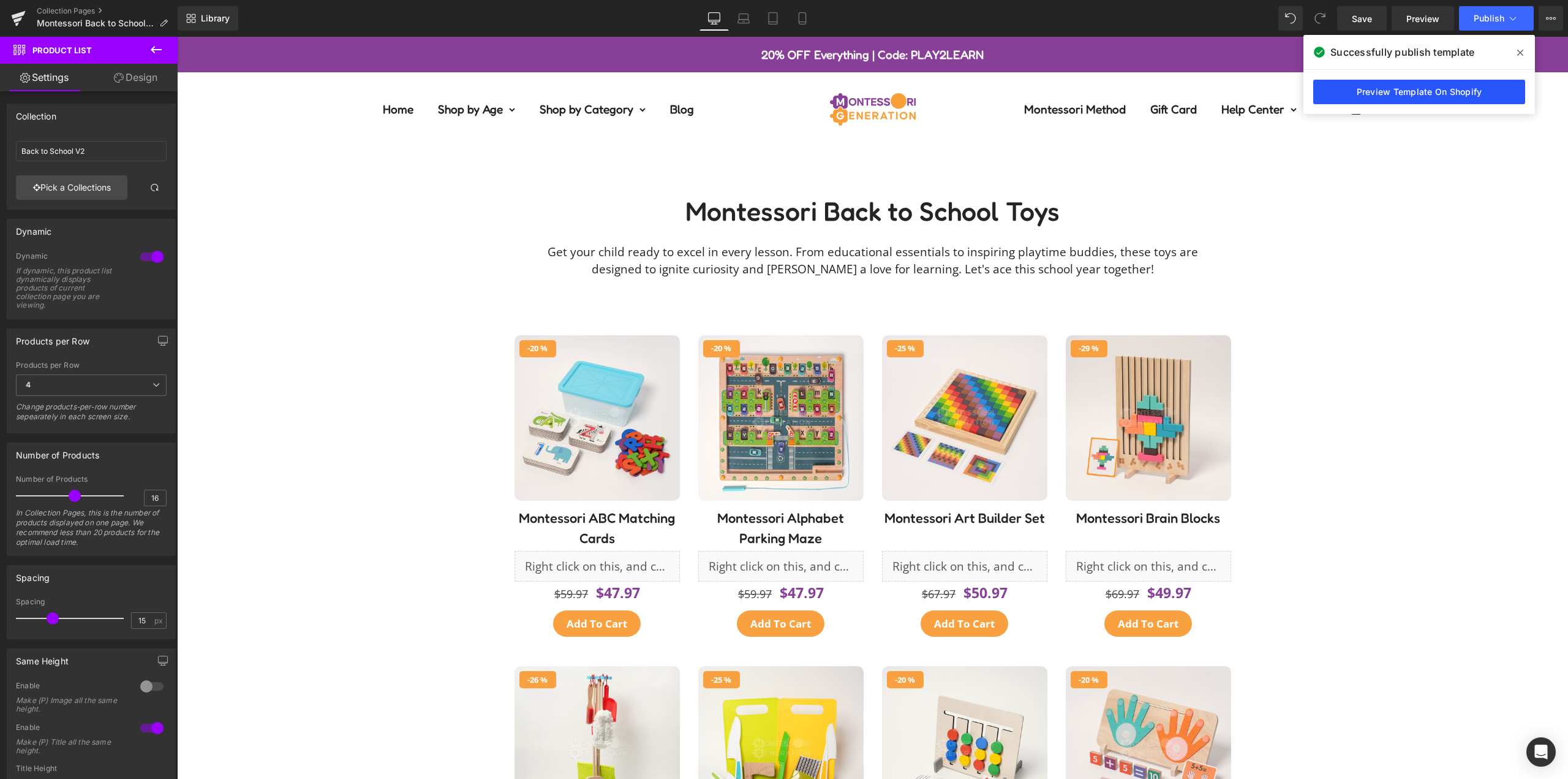
click at [1453, 90] on link "Preview Template On Shopify" at bounding box center [1419, 92] width 212 height 24
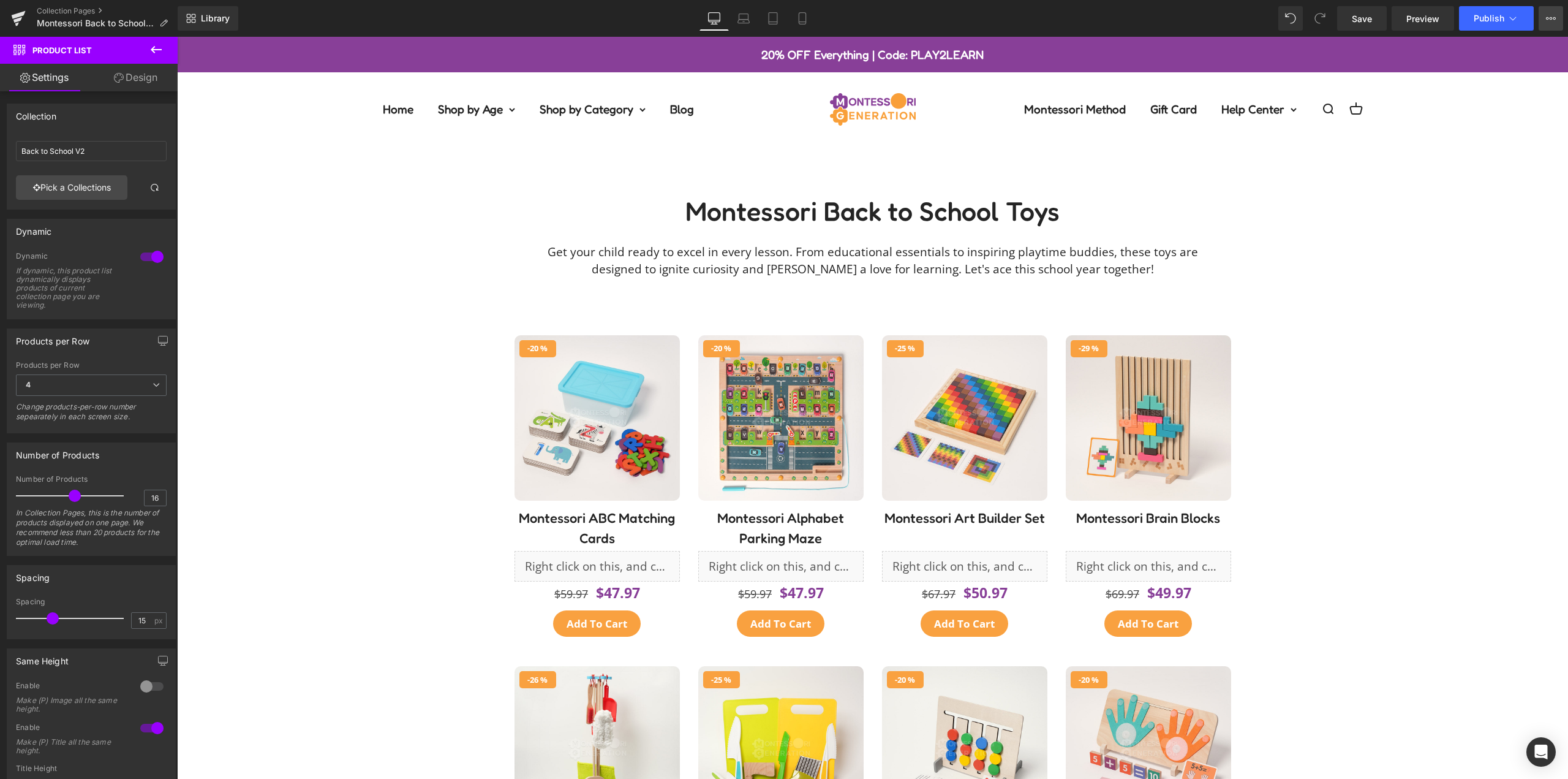
click at [1552, 19] on icon at bounding box center [1551, 18] width 3 height 2
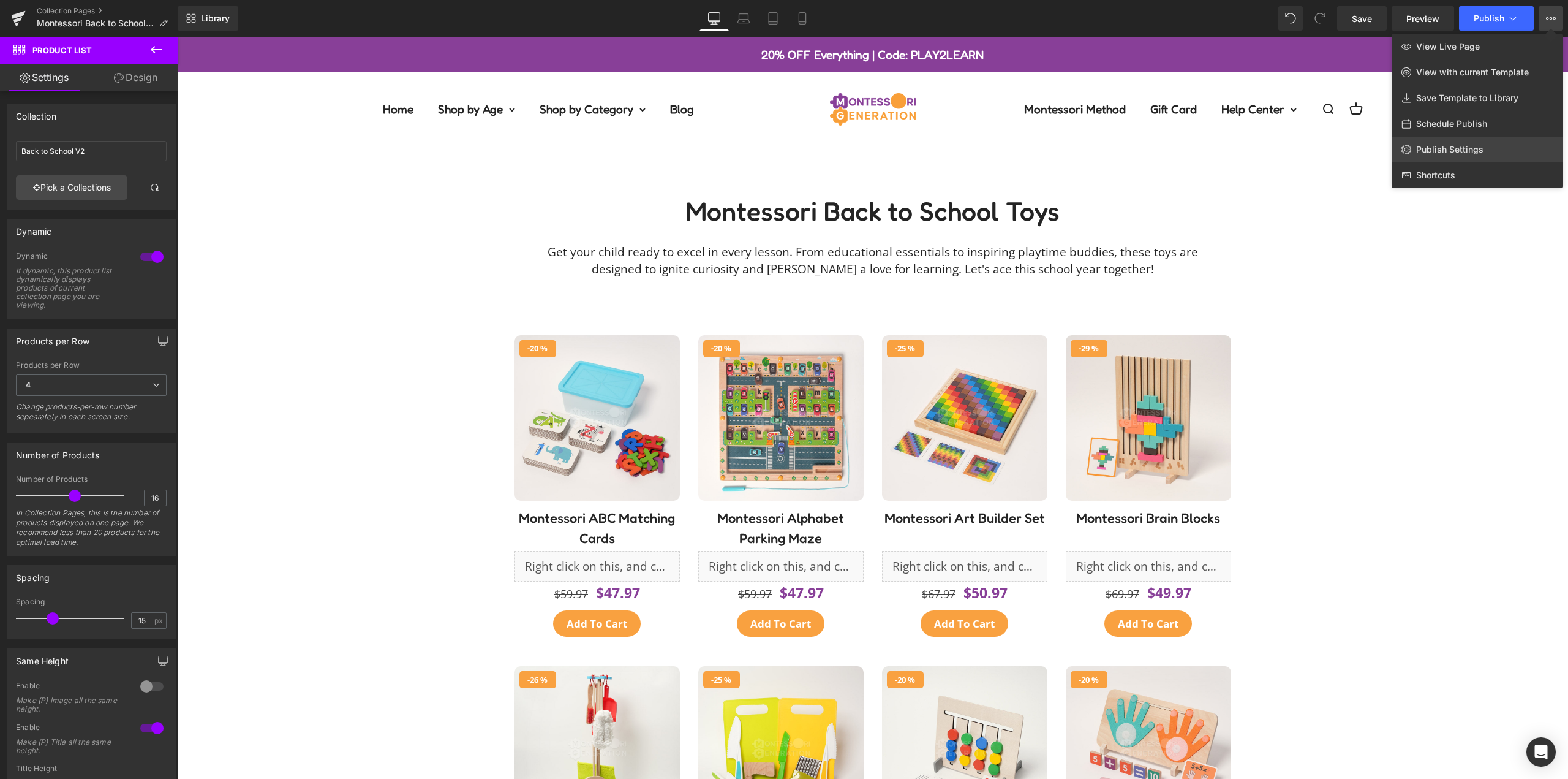
click at [1458, 147] on span "Publish Settings" at bounding box center [1450, 149] width 68 height 11
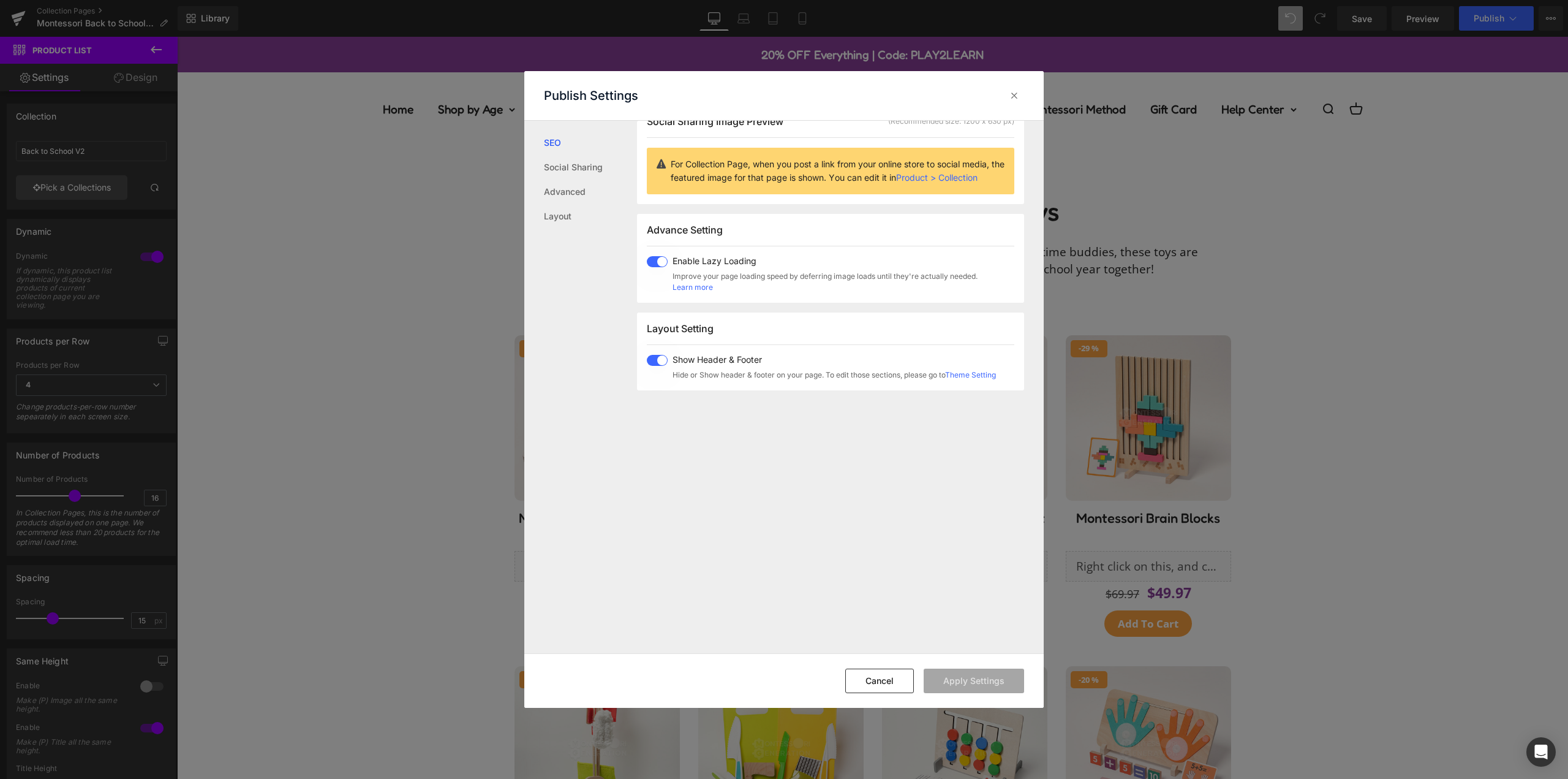
scroll to position [122, 0]
click at [906, 679] on button "Cancel" at bounding box center [879, 681] width 68 height 24
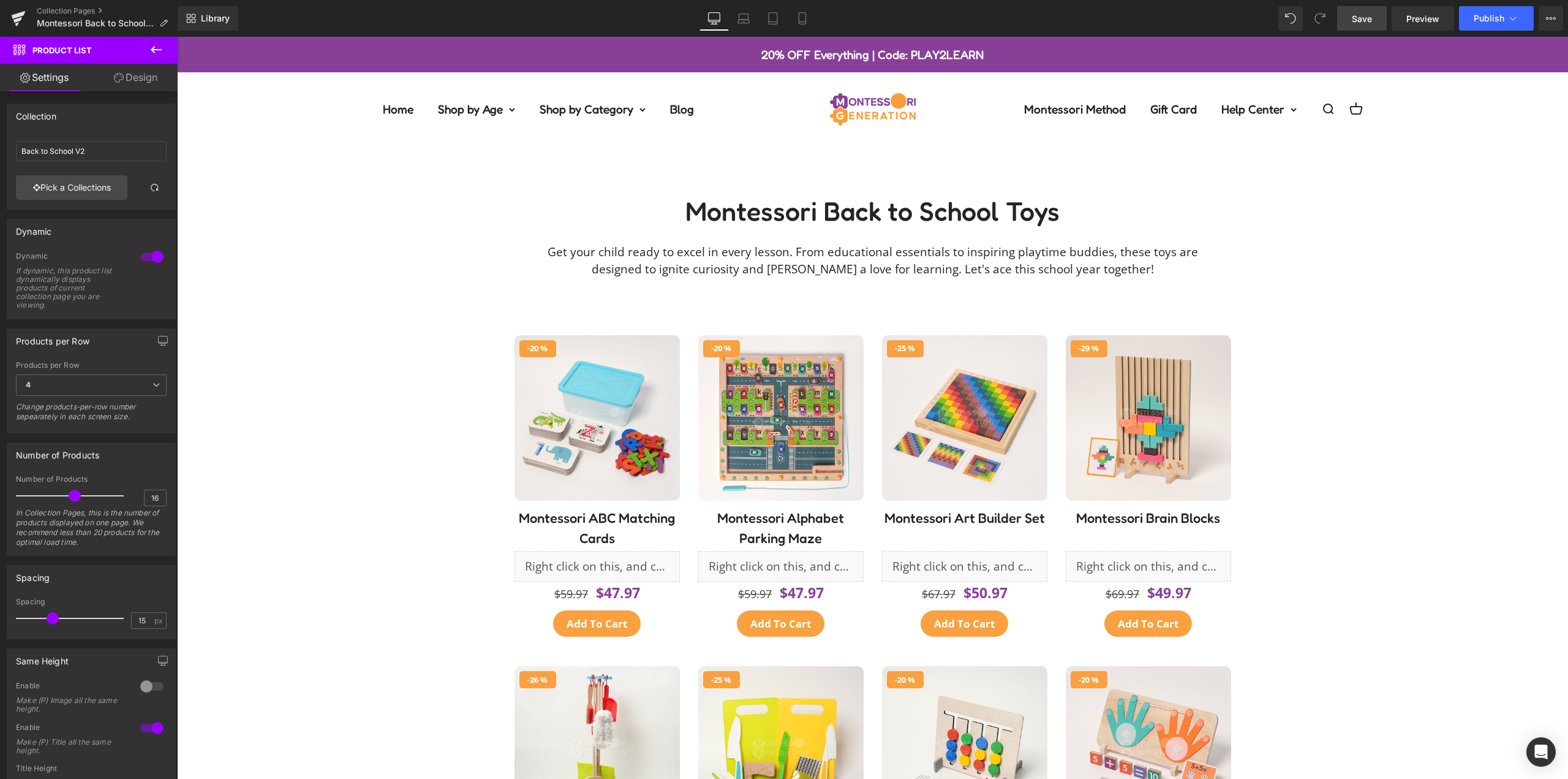
click at [1343, 27] on link "Save" at bounding box center [1362, 19] width 50 height 24
click at [1521, 19] on button "Publish" at bounding box center [1497, 19] width 75 height 24
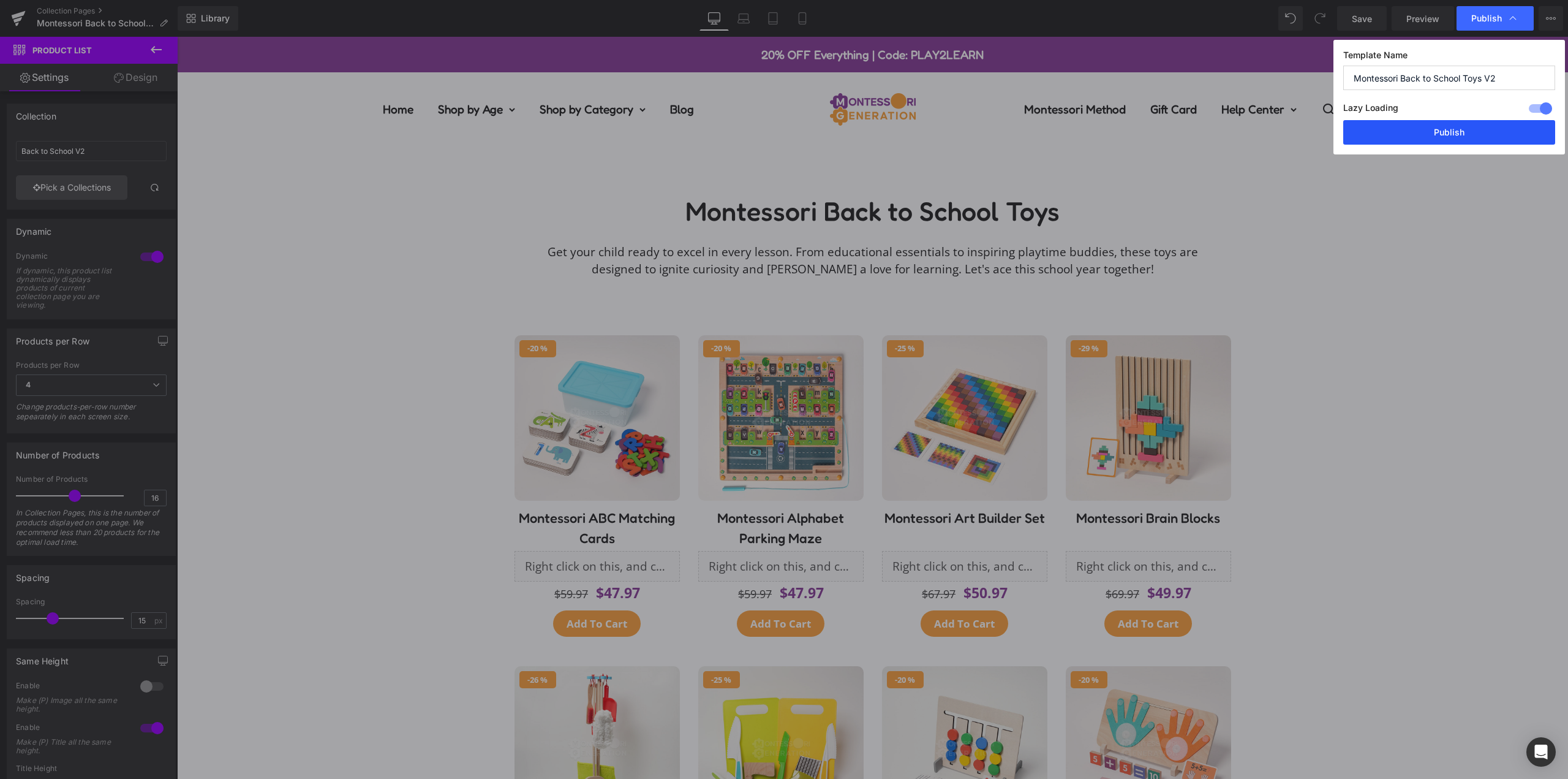
drag, startPoint x: 1445, startPoint y: 130, endPoint x: 903, endPoint y: 421, distance: 615.2
click at [1445, 130] on button "Publish" at bounding box center [1449, 132] width 212 height 24
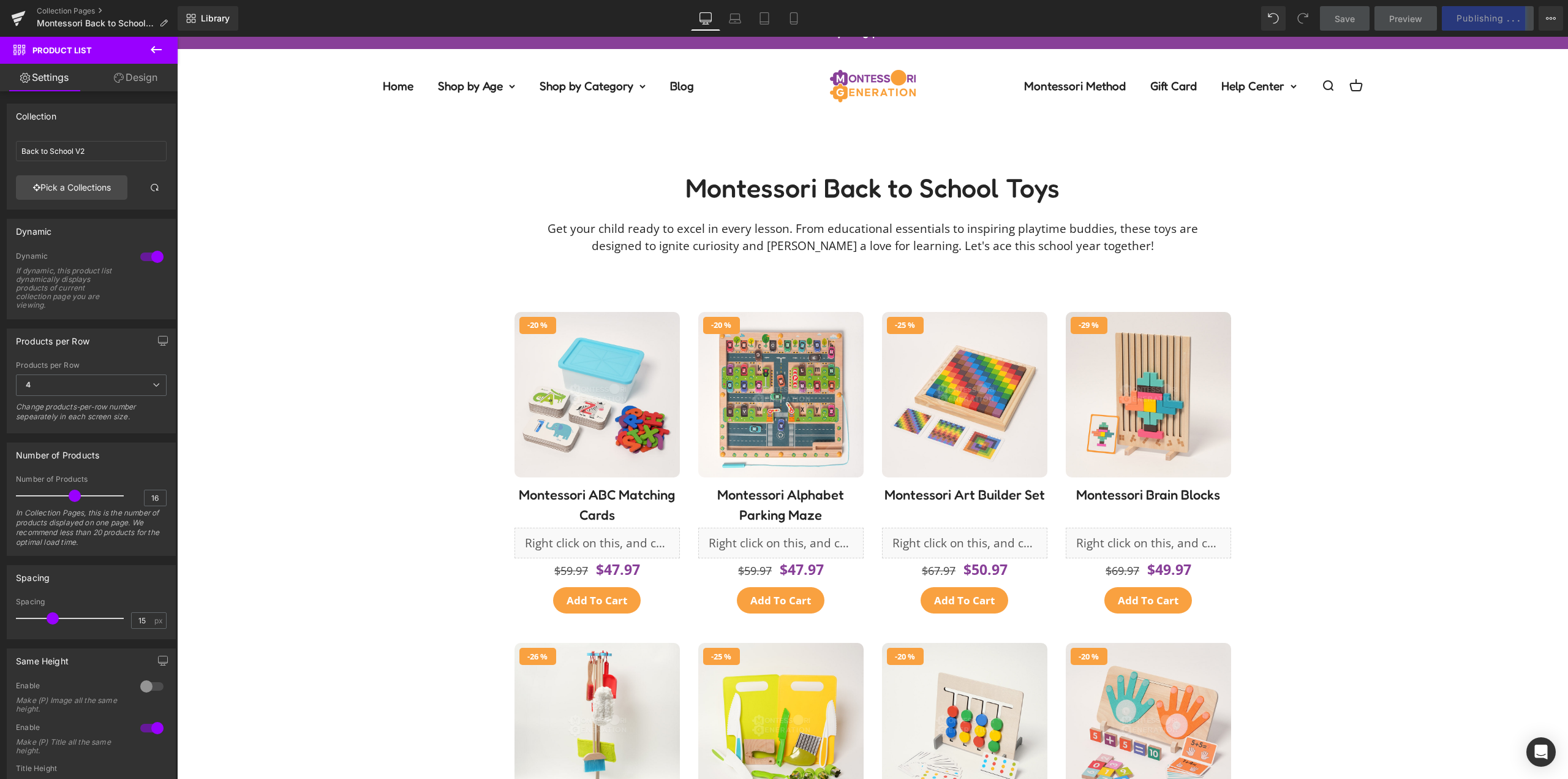
scroll to position [0, 0]
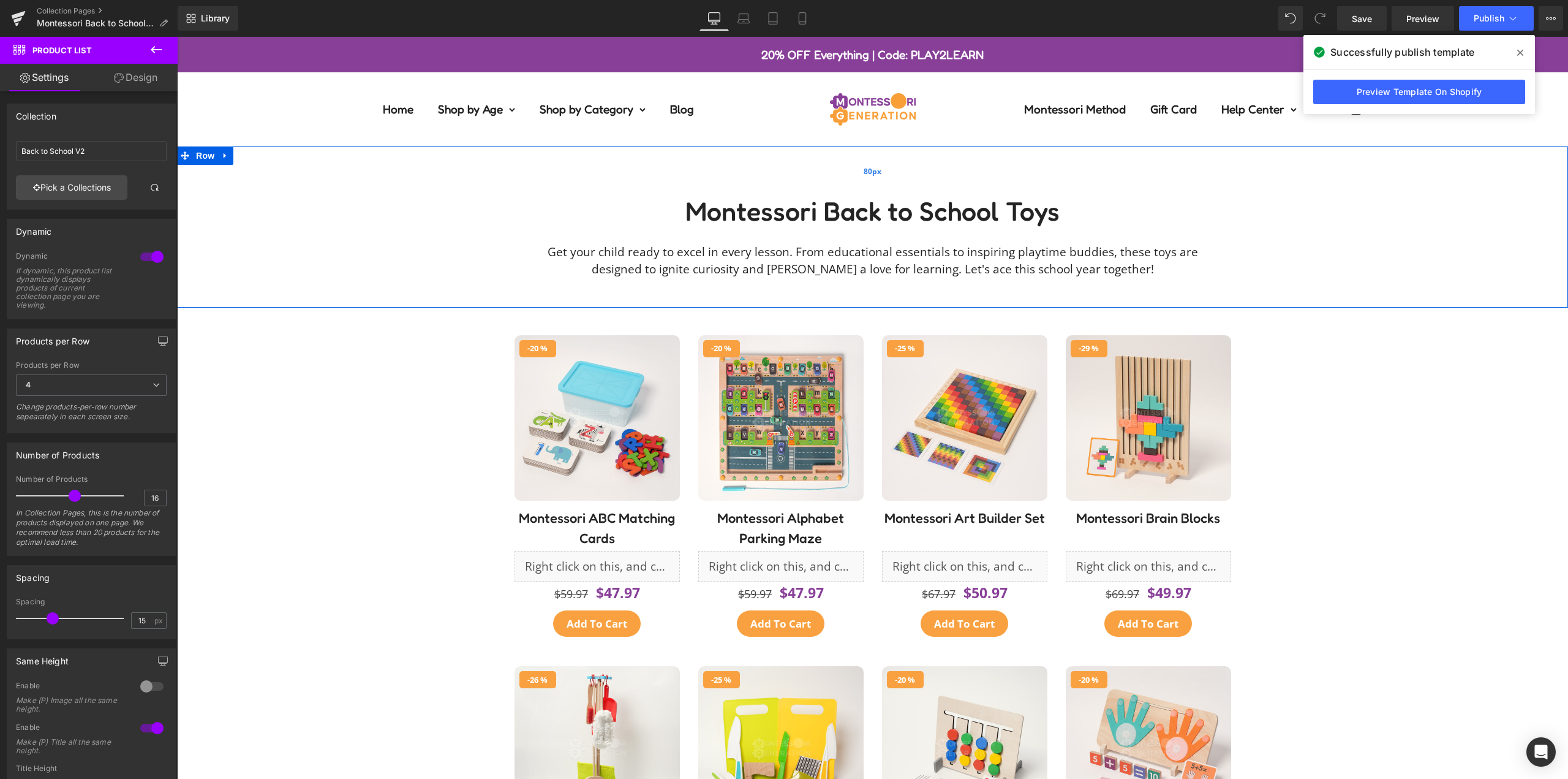
click at [1319, 237] on div "Montessori Back to School Toys Heading Get your child ready to excel in every l…" at bounding box center [872, 252] width 1391 height 112
